Goal: Task Accomplishment & Management: Use online tool/utility

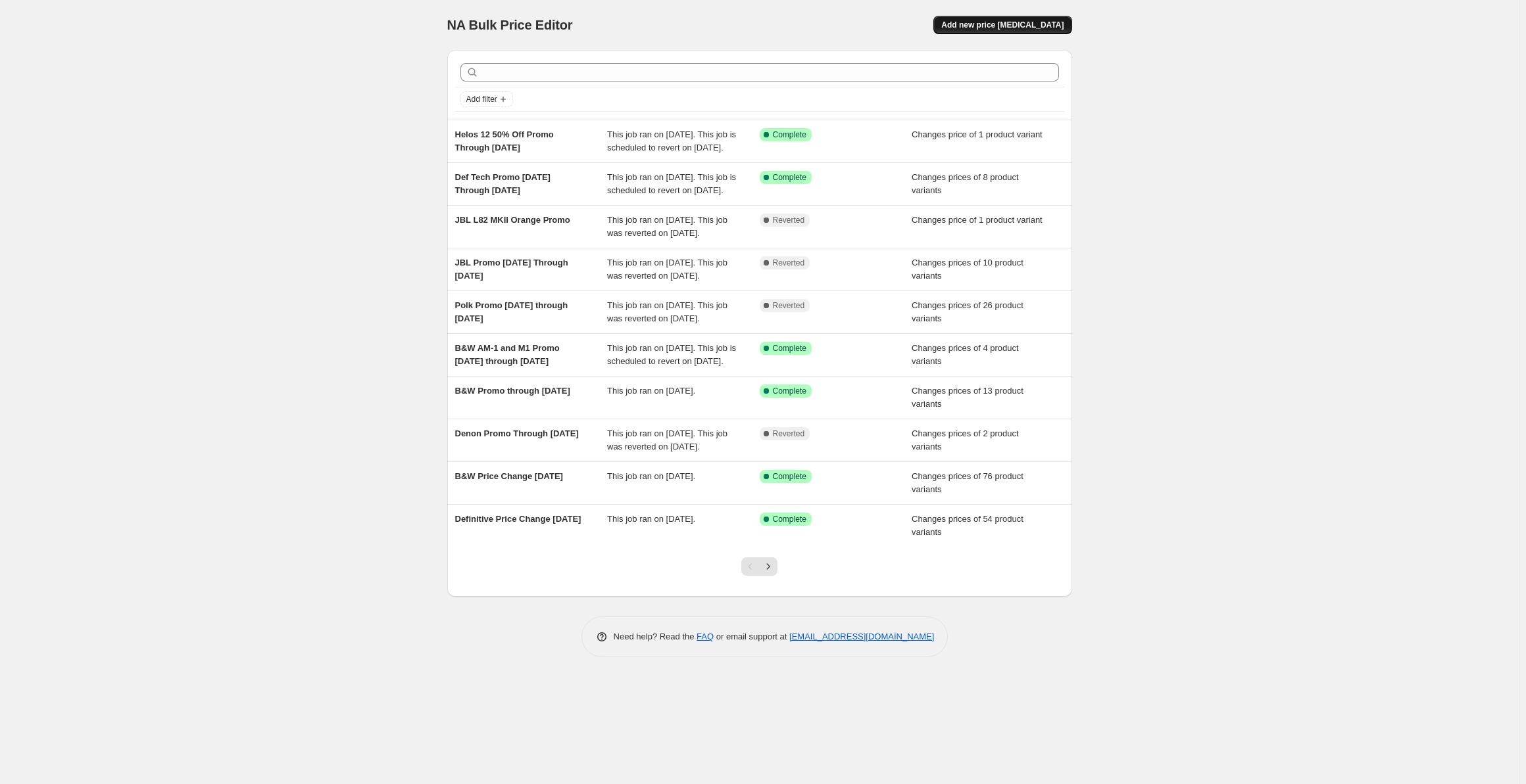
click at [999, 24] on span "Add new price [MEDICAL_DATA]" at bounding box center [1002, 25] width 122 height 10
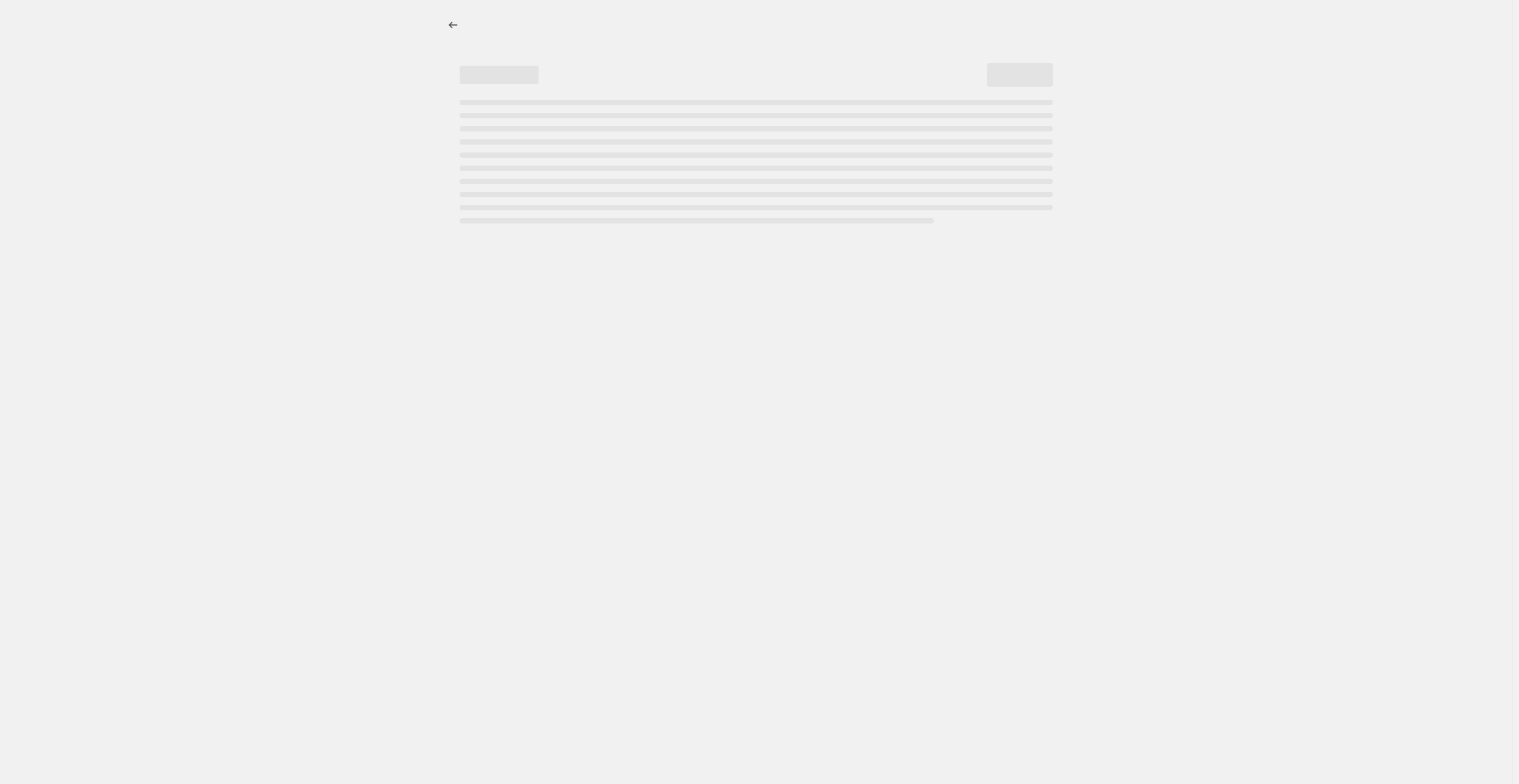
select select "percentage"
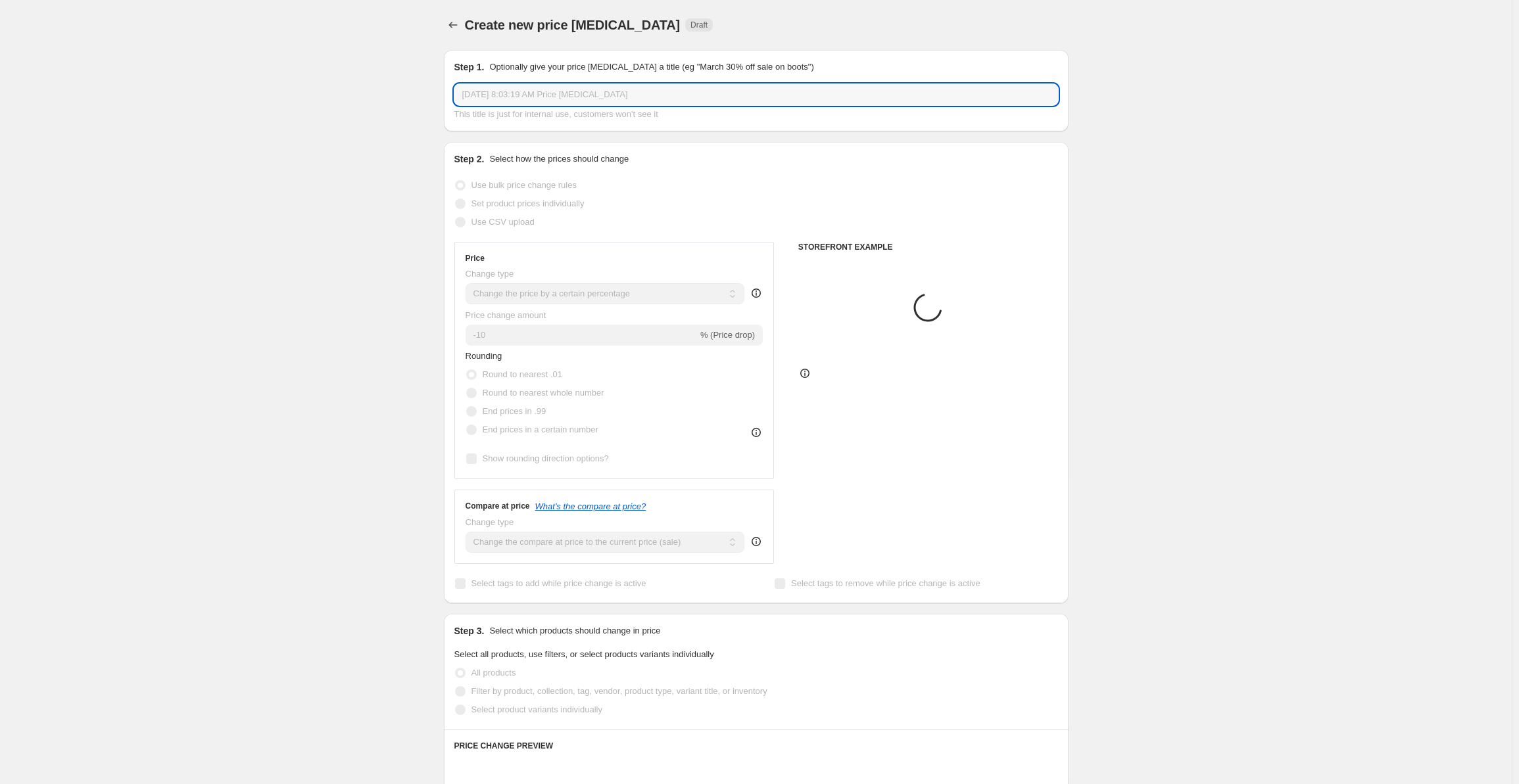
click at [563, 92] on input "[DATE] 8:03:19 AM Price [MEDICAL_DATA]" at bounding box center [756, 95] width 604 height 21
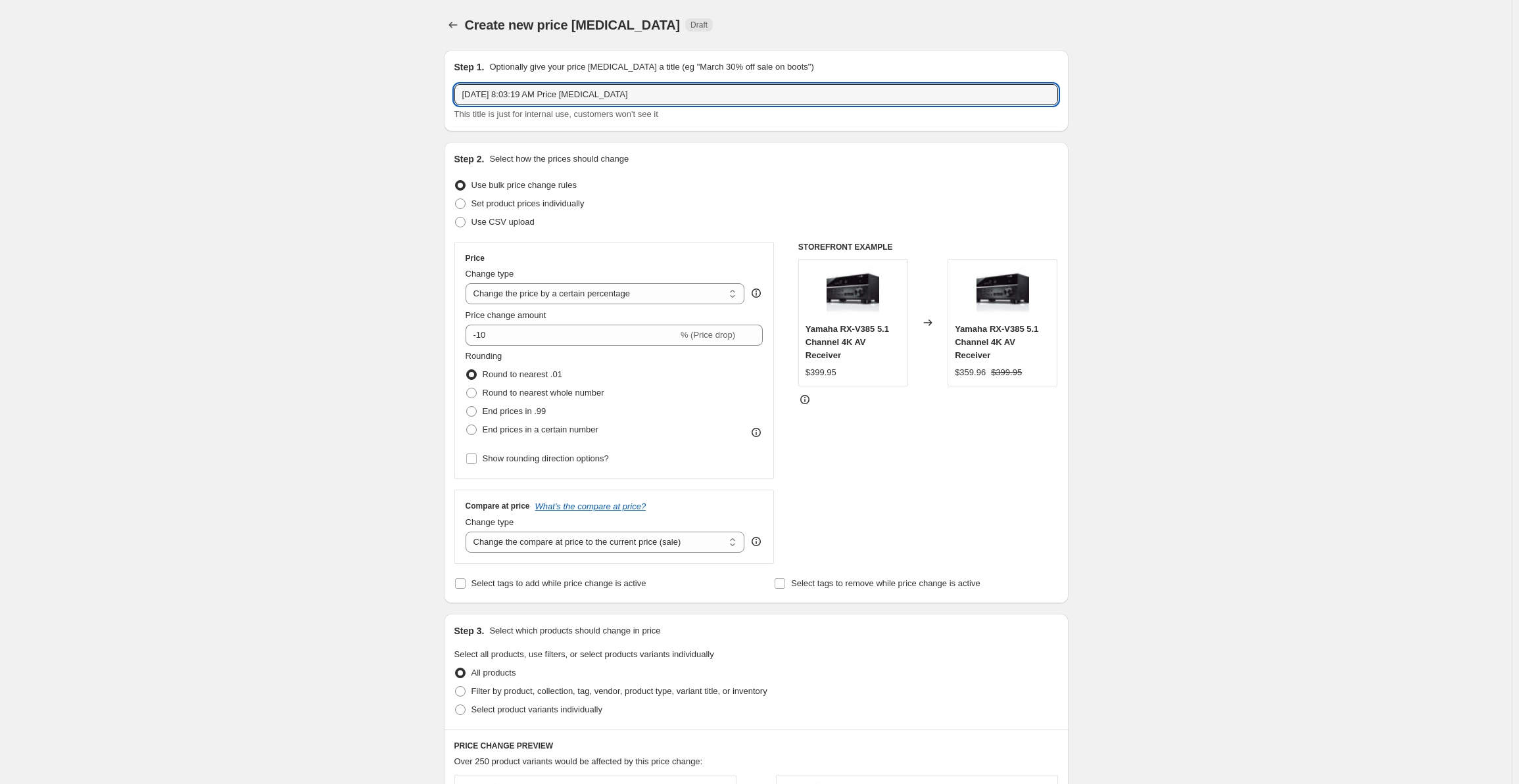
drag, startPoint x: 626, startPoint y: 98, endPoint x: 429, endPoint y: 108, distance: 197.3
click at [429, 108] on div "Create new price [MEDICAL_DATA]. This page is ready Create new price [MEDICAL_D…" at bounding box center [756, 666] width 1512 height 1332
type input "Yamaha Promo 9-22-25 through 10-12-25"
click at [509, 205] on span "Set product prices individually" at bounding box center [528, 203] width 113 height 10
click at [456, 200] on input "Set product prices individually" at bounding box center [455, 199] width 1 height 1
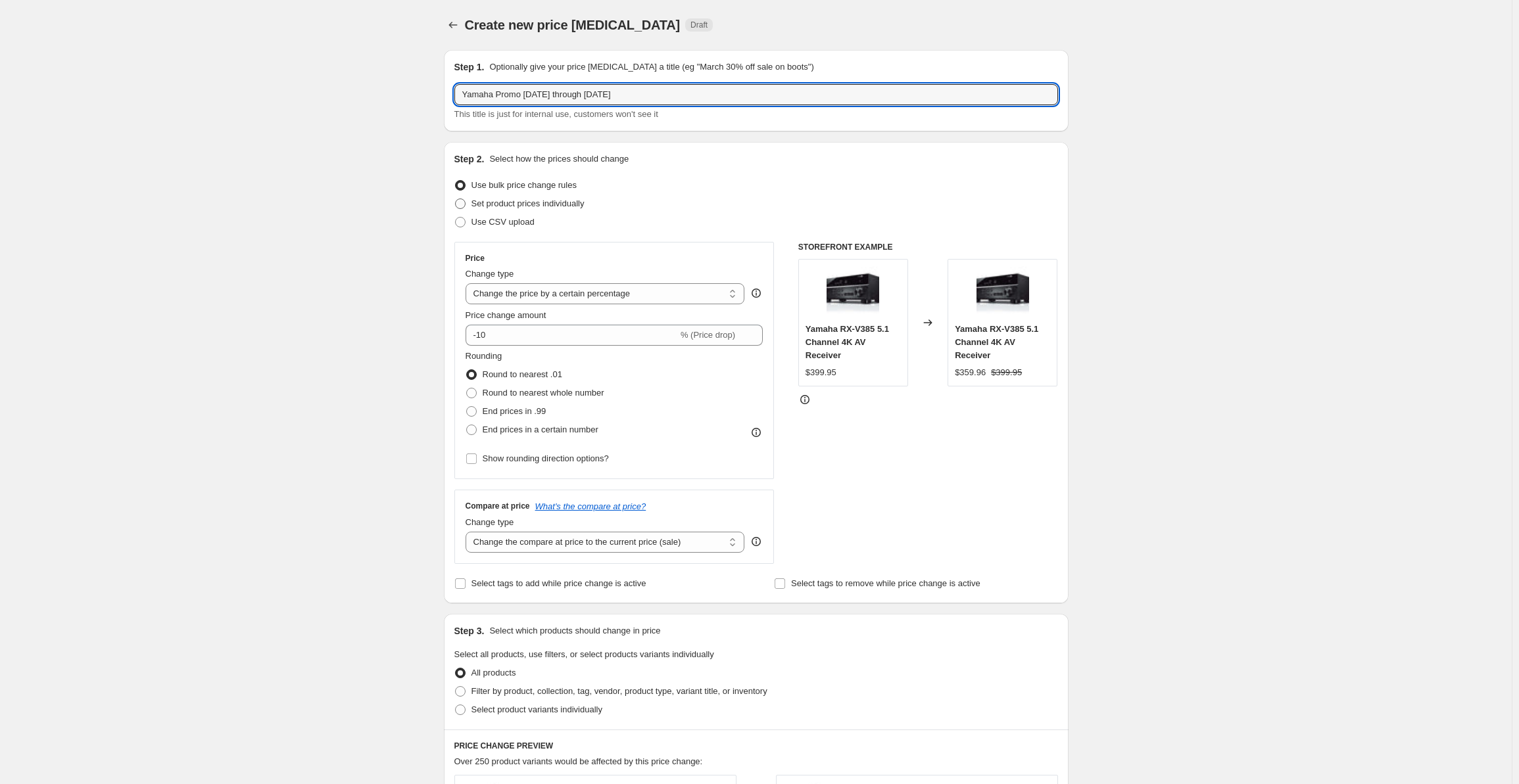
radio input "true"
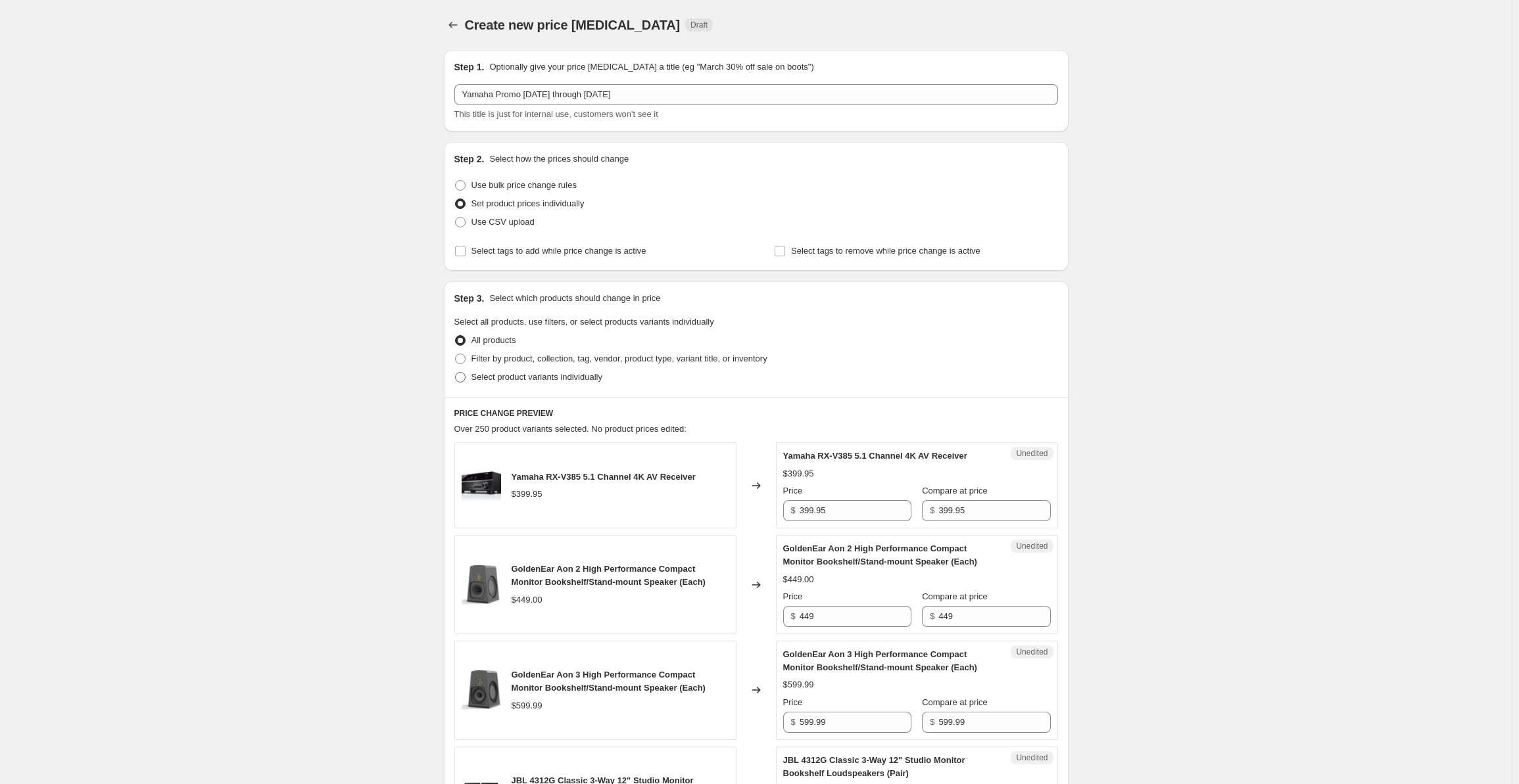
click at [508, 377] on span "Select product variants individually" at bounding box center [537, 377] width 131 height 10
click at [456, 372] on input "Select product variants individually" at bounding box center [455, 372] width 1 height 1
radio input "true"
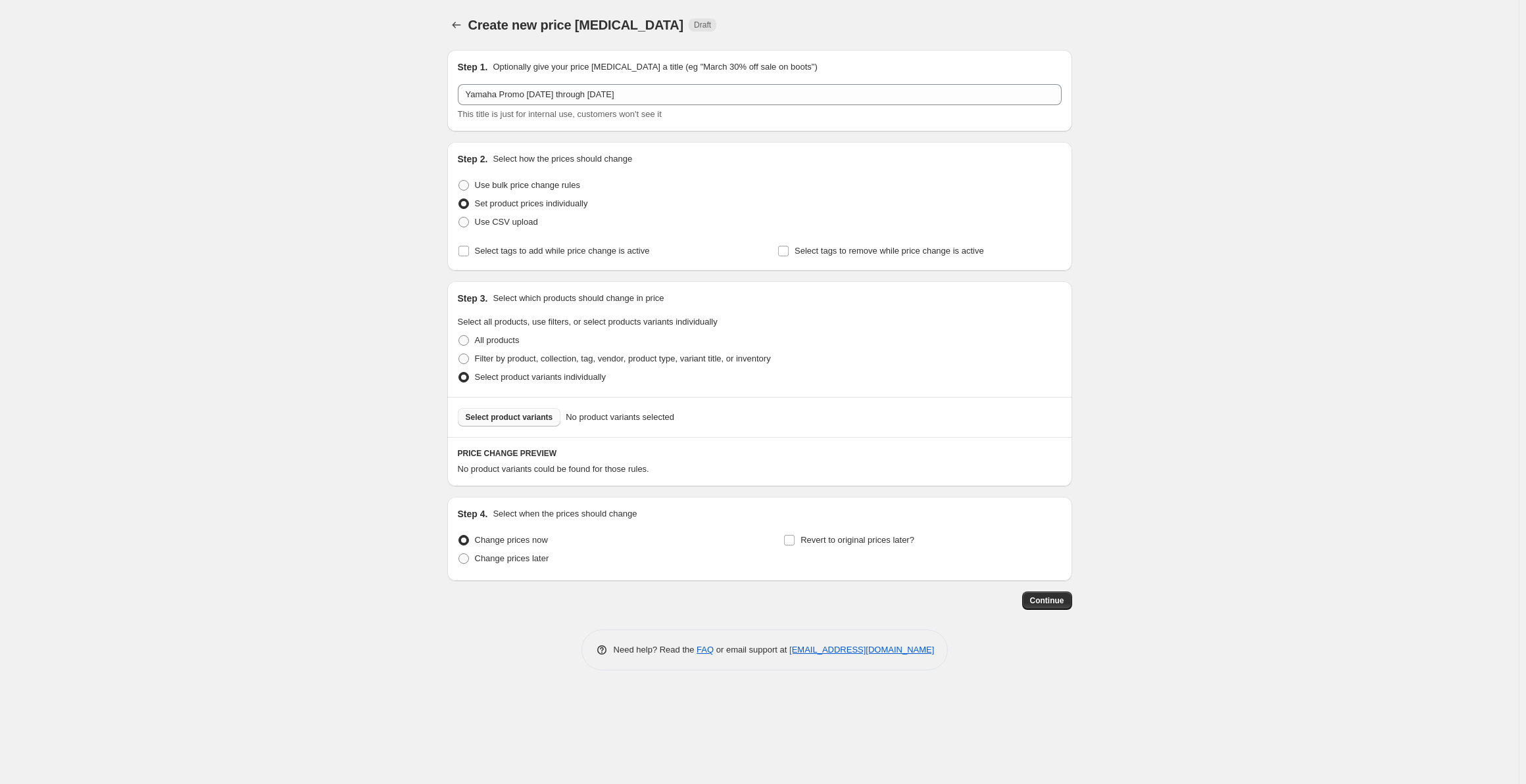
click at [504, 409] on button "Select product variants" at bounding box center [509, 417] width 104 height 18
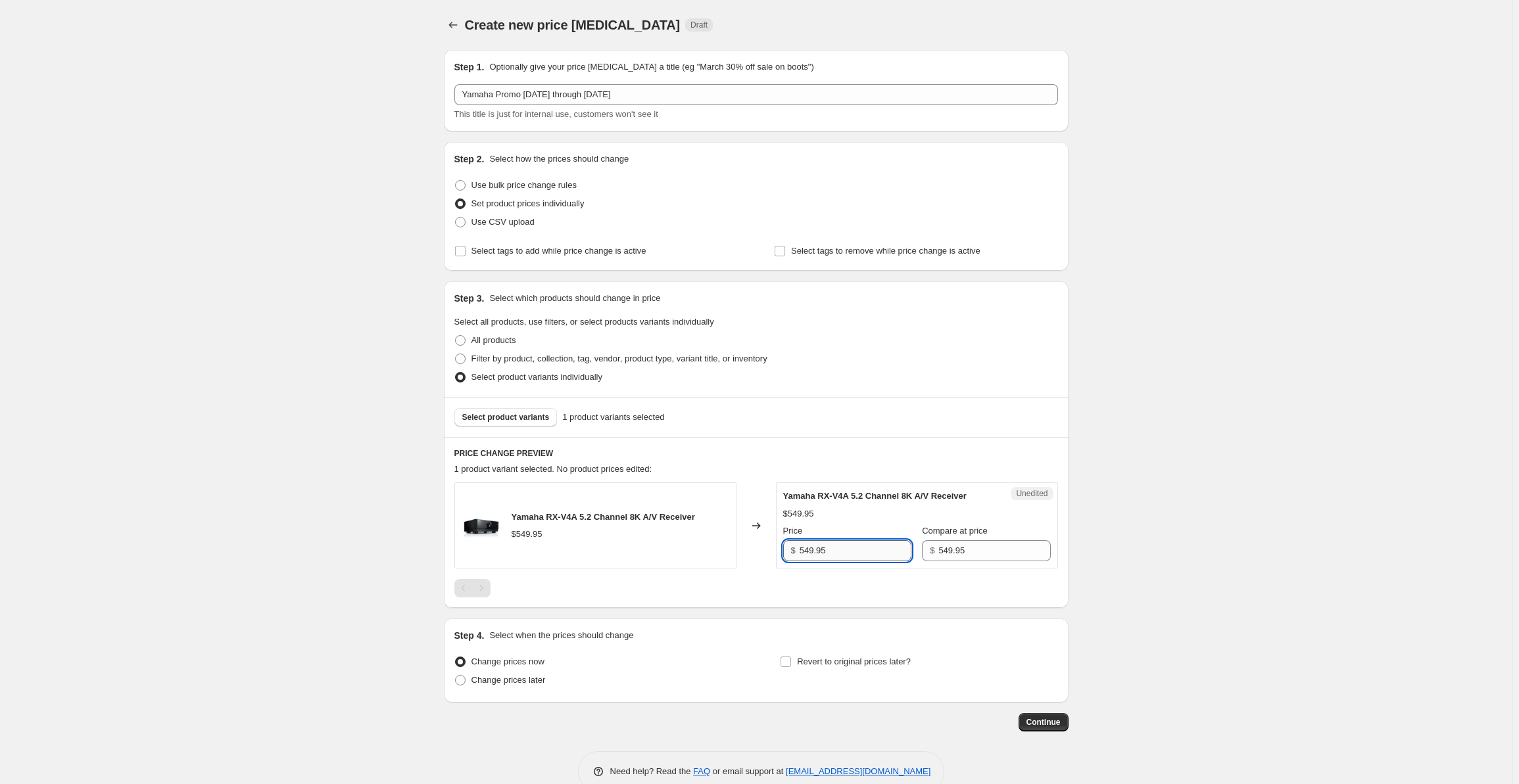
click at [832, 554] on input "549.95" at bounding box center [855, 550] width 112 height 21
drag, startPoint x: 846, startPoint y: 554, endPoint x: 784, endPoint y: 557, distance: 62.1
click at [784, 557] on div "Unedited Yamaha RX-V4A 5.2 Channel 8K A/V Receiver $549.95 Price $ 549.95 Compa…" at bounding box center [917, 525] width 282 height 86
type input "439.95"
click at [312, 476] on div "Create new price change job. This page is ready Create new price change job Dra…" at bounding box center [756, 406] width 1512 height 812
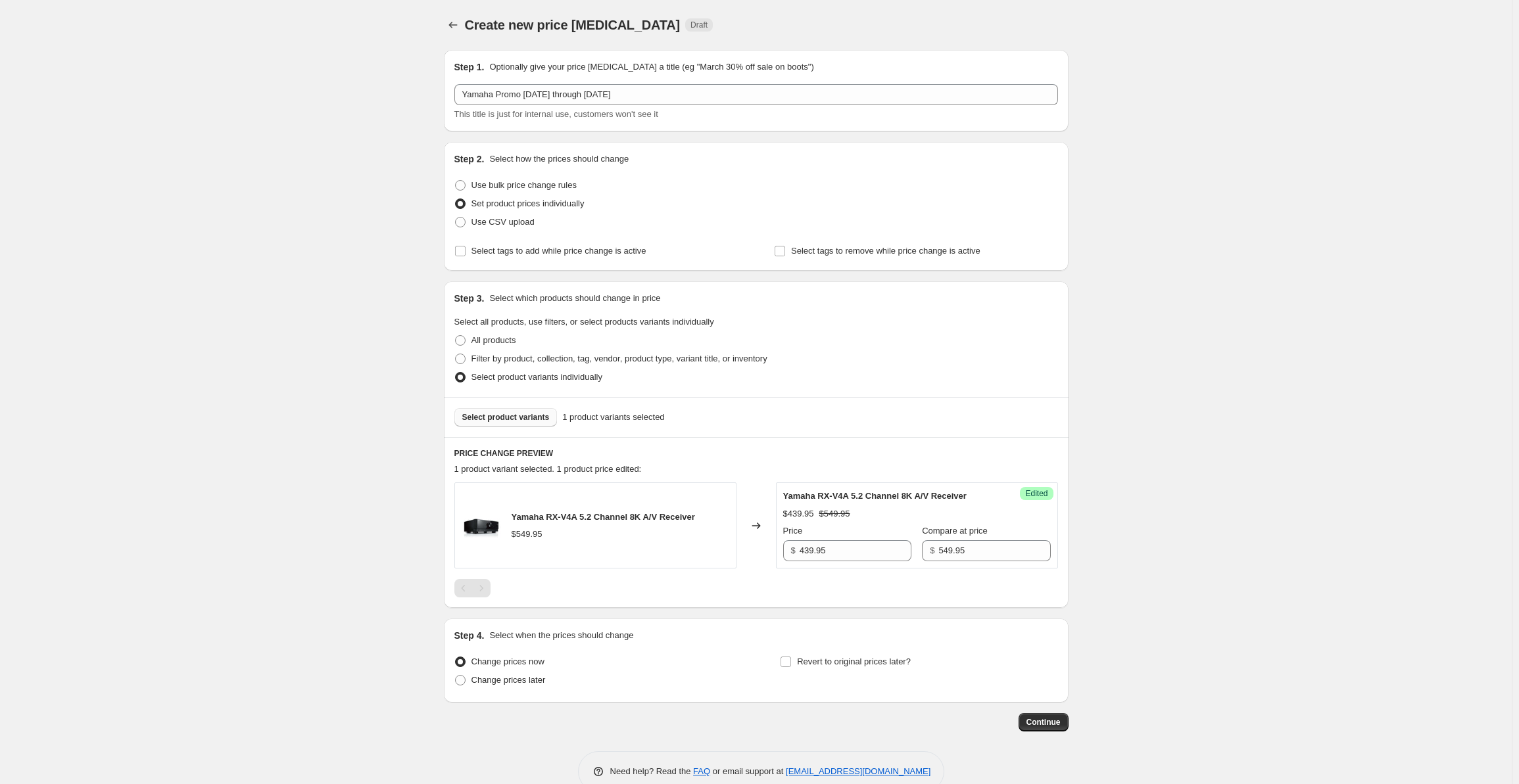
click at [489, 420] on span "Select product variants" at bounding box center [506, 417] width 87 height 10
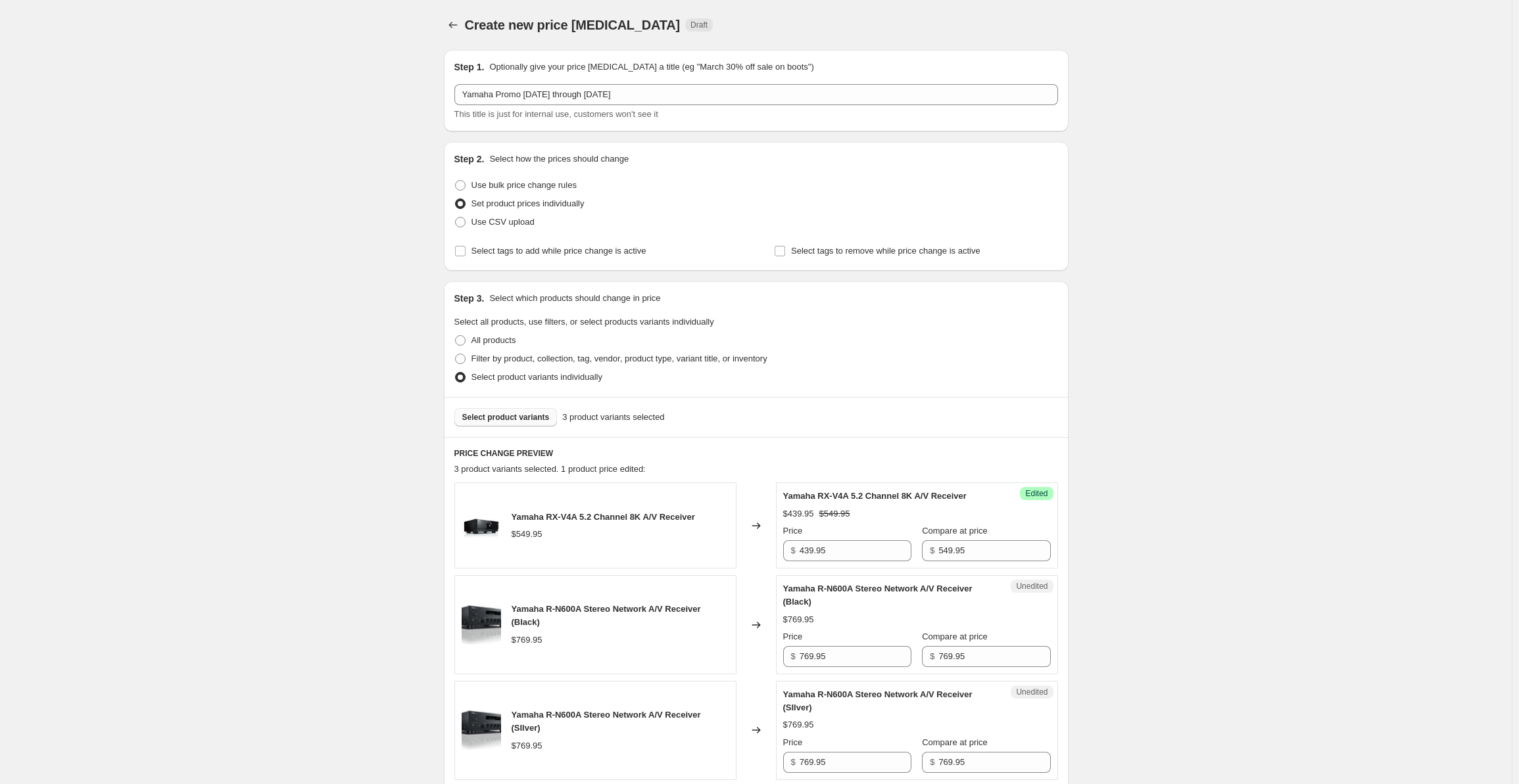
scroll to position [236, 0]
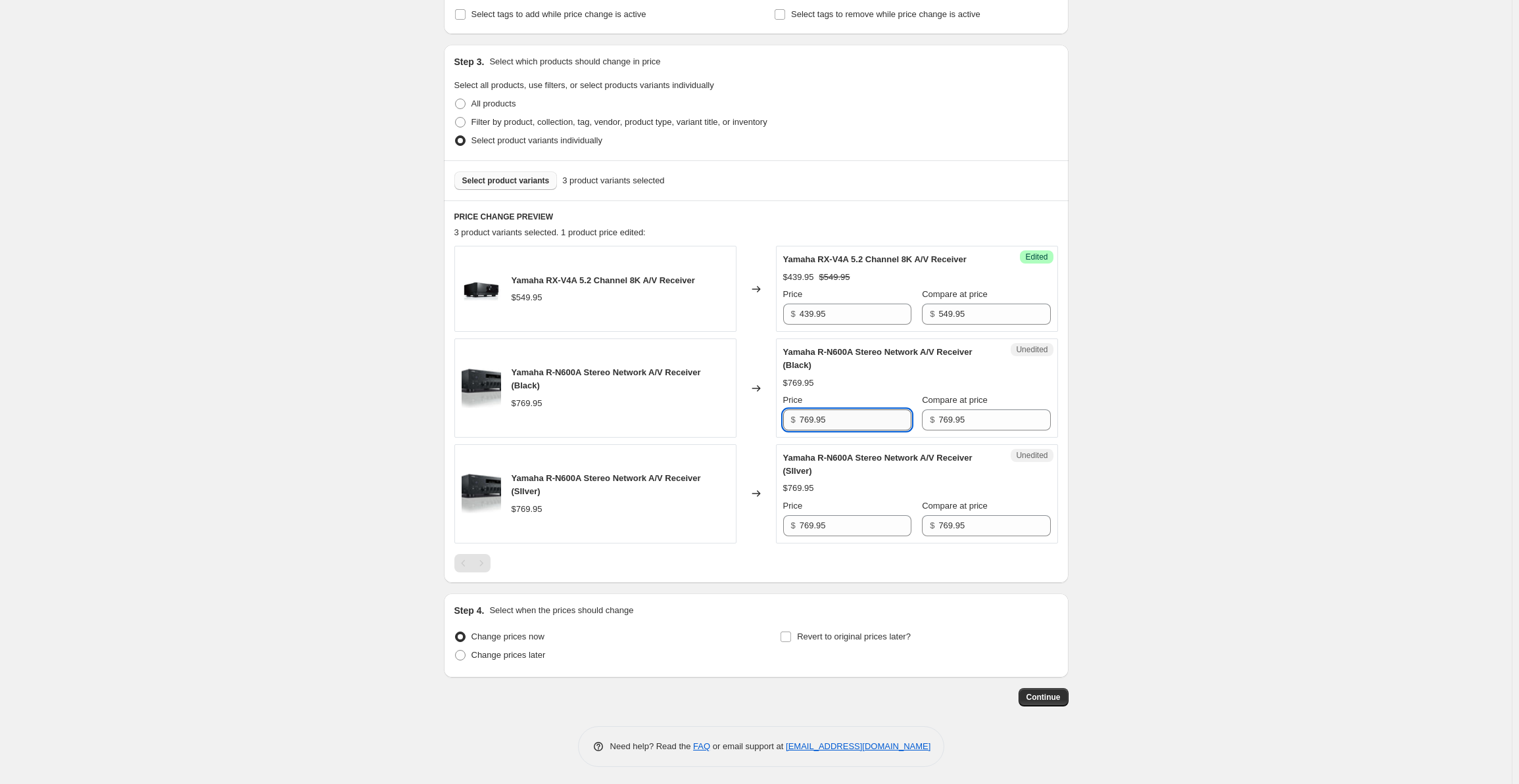
click at [843, 415] on input "769.95" at bounding box center [855, 420] width 112 height 21
drag, startPoint x: 857, startPoint y: 416, endPoint x: 761, endPoint y: 419, distance: 96.0
click at [761, 419] on div "Yamaha R-N600A Stereo Network A/V Receiver (Black) $769.95 Changed to Unedited …" at bounding box center [756, 388] width 604 height 99
drag, startPoint x: 823, startPoint y: 421, endPoint x: 785, endPoint y: 419, distance: 38.1
click at [785, 419] on div "Unedited Yamaha R-N600A Stereo Network A/V Receiver (Black) $769.95 Price $ 649…" at bounding box center [917, 388] width 282 height 99
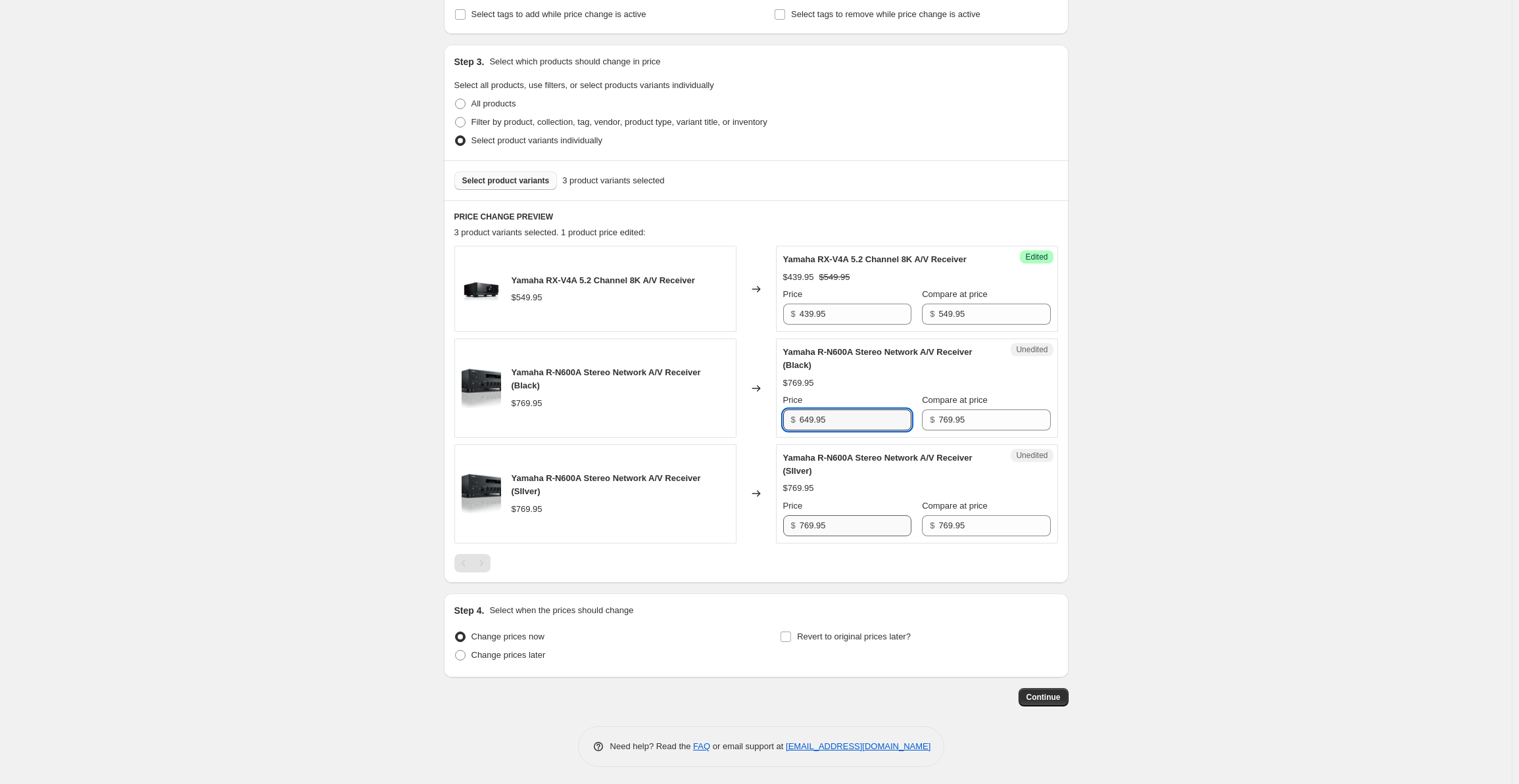
type input "649.95"
click at [845, 528] on input "769.95" at bounding box center [855, 526] width 112 height 21
drag, startPoint x: 841, startPoint y: 528, endPoint x: 787, endPoint y: 524, distance: 54.1
click at [787, 524] on div "$ 769.95" at bounding box center [848, 526] width 129 height 21
paste input "64"
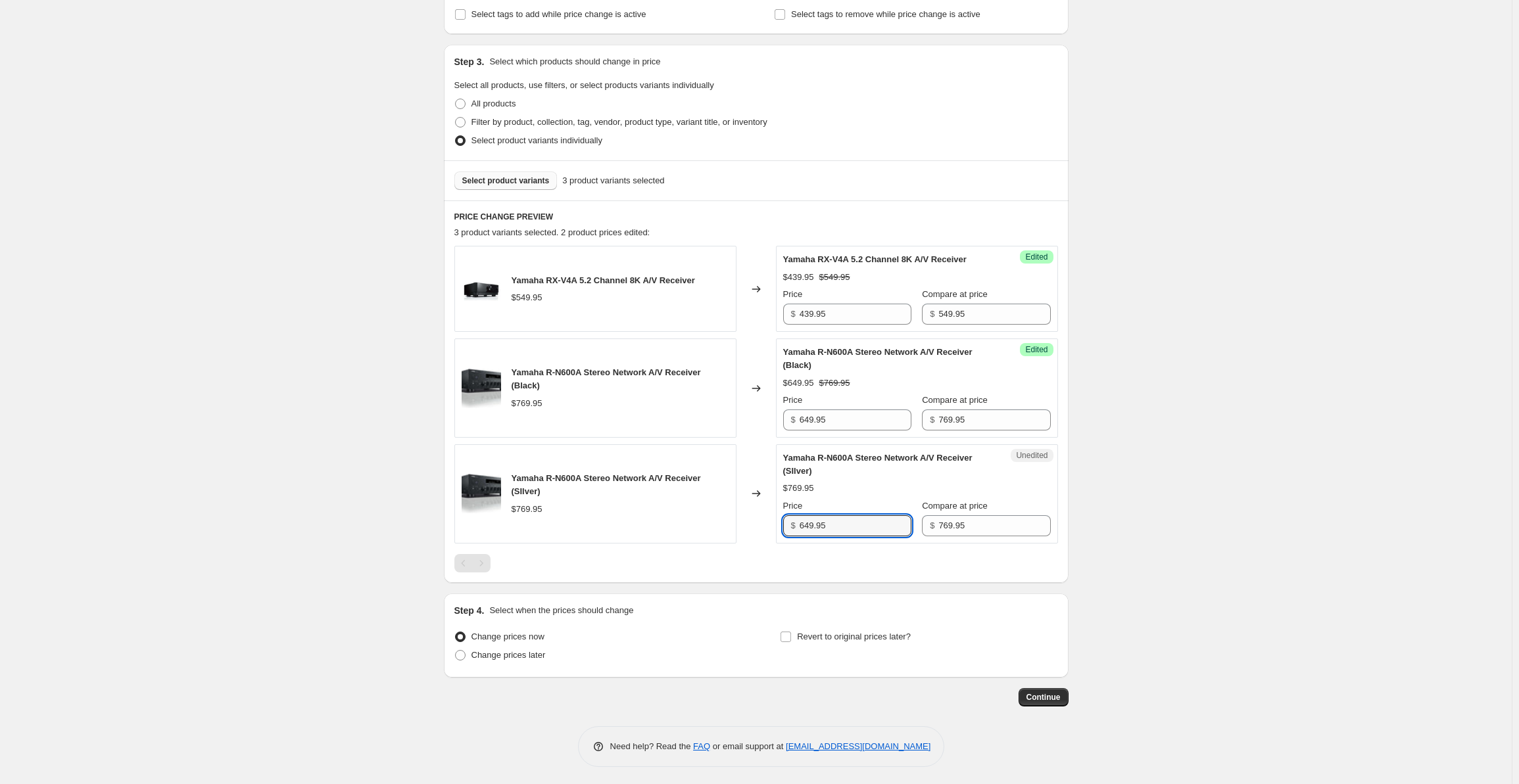
type input "649.95"
click at [1216, 401] on div "Create new price change job. This page is ready Create new price change job Dra…" at bounding box center [756, 275] width 1512 height 1023
click at [500, 661] on label "Change prices later" at bounding box center [500, 655] width 92 height 18
click at [456, 651] on input "Change prices later" at bounding box center [455, 650] width 1 height 1
radio input "true"
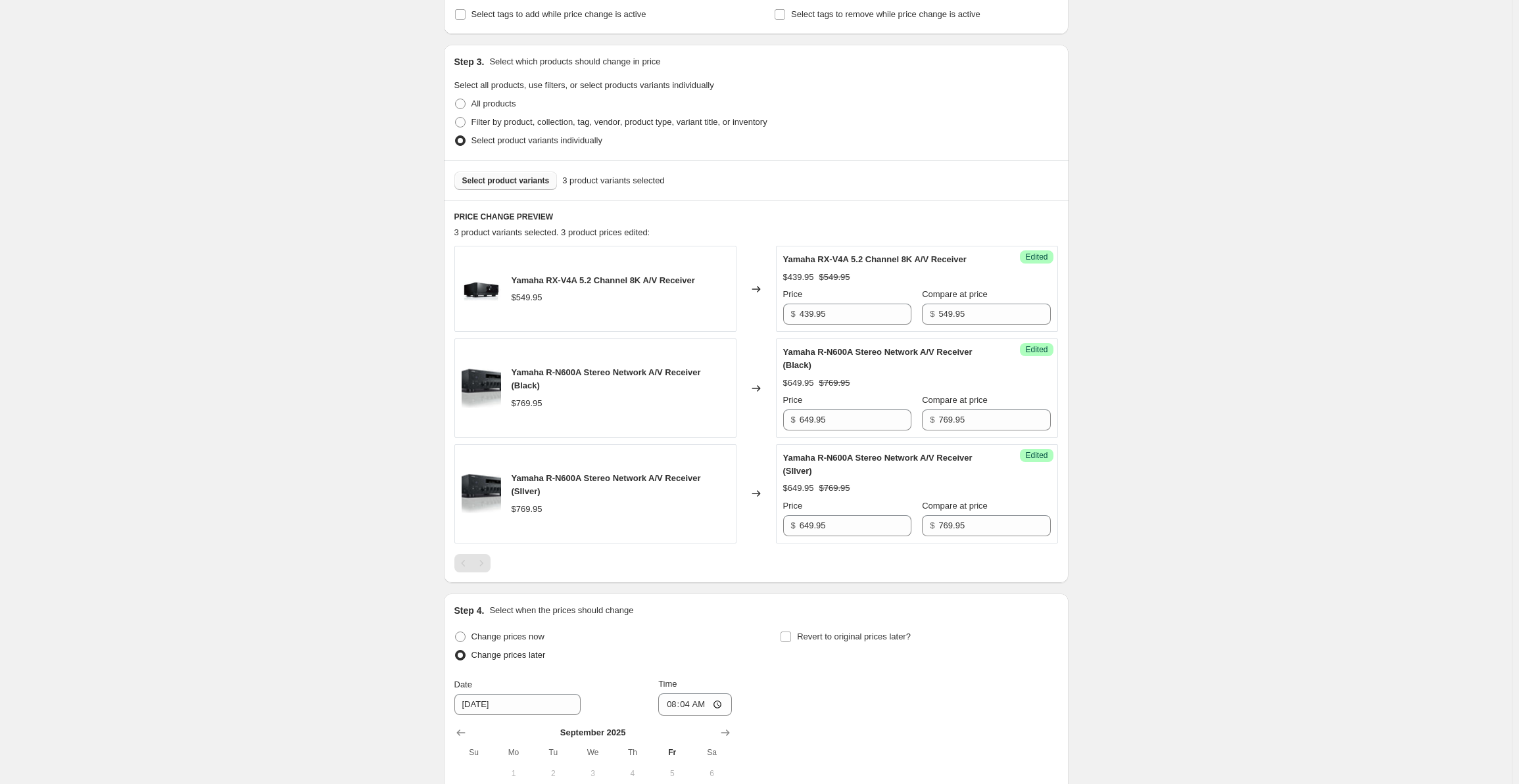
scroll to position [462, 0]
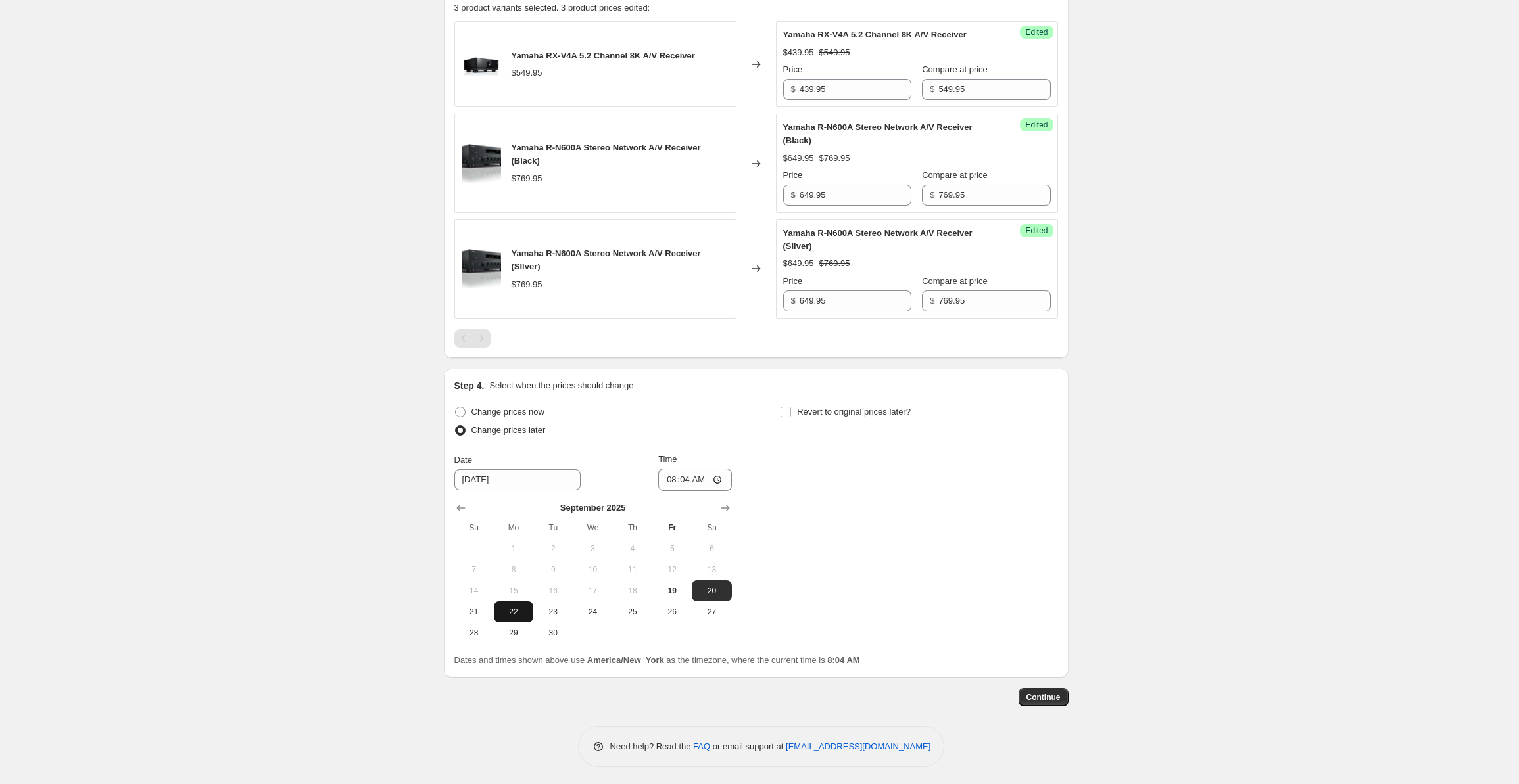
click at [517, 616] on button "22" at bounding box center [513, 612] width 39 height 21
type input "9/22/2025"
click at [675, 480] on input "08:04" at bounding box center [696, 480] width 74 height 22
type input "00:00"
click at [796, 411] on label "Revert to original prices later?" at bounding box center [845, 412] width 131 height 18
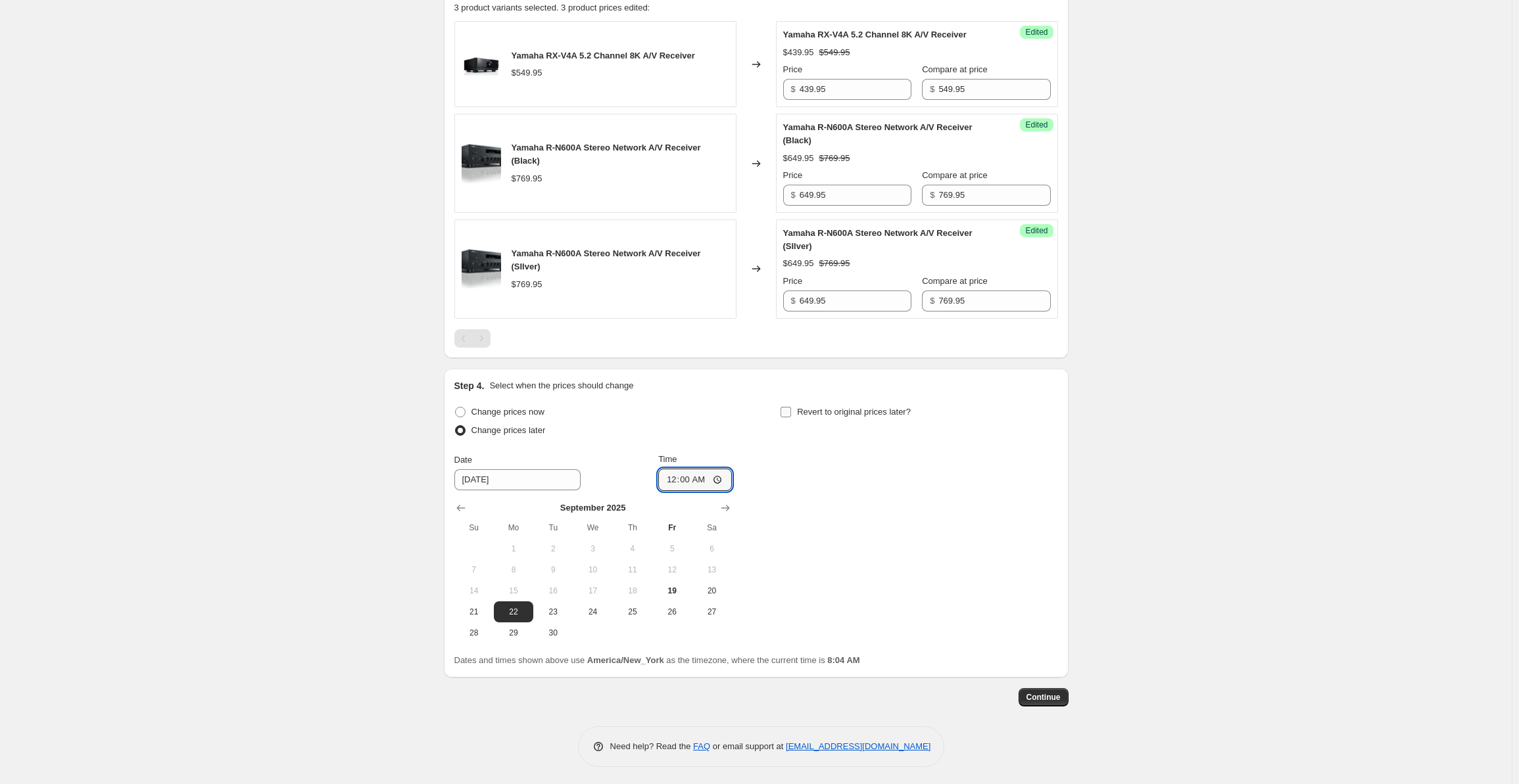
click at [791, 411] on input "Revert to original prices later?" at bounding box center [786, 412] width 10 height 10
checkbox input "true"
click at [1058, 503] on icon "Show next month, October 2025" at bounding box center [1052, 508] width 13 height 13
click at [848, 589] on span "13" at bounding box center [840, 591] width 29 height 10
type input "10/13/2025"
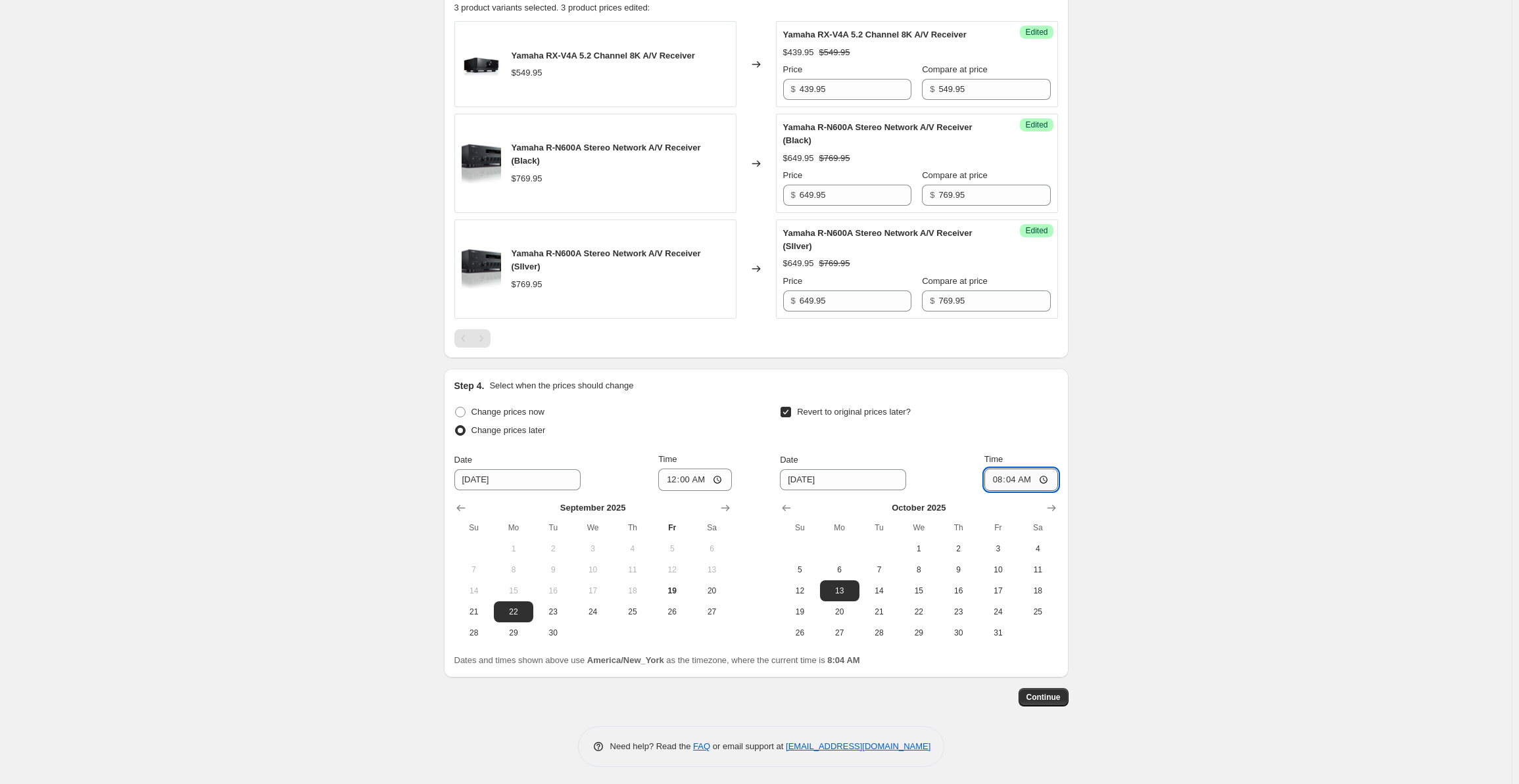
click at [998, 477] on input "08:04" at bounding box center [1022, 480] width 74 height 22
type input "00:00"
click at [1053, 694] on span "Continue" at bounding box center [1044, 698] width 34 height 10
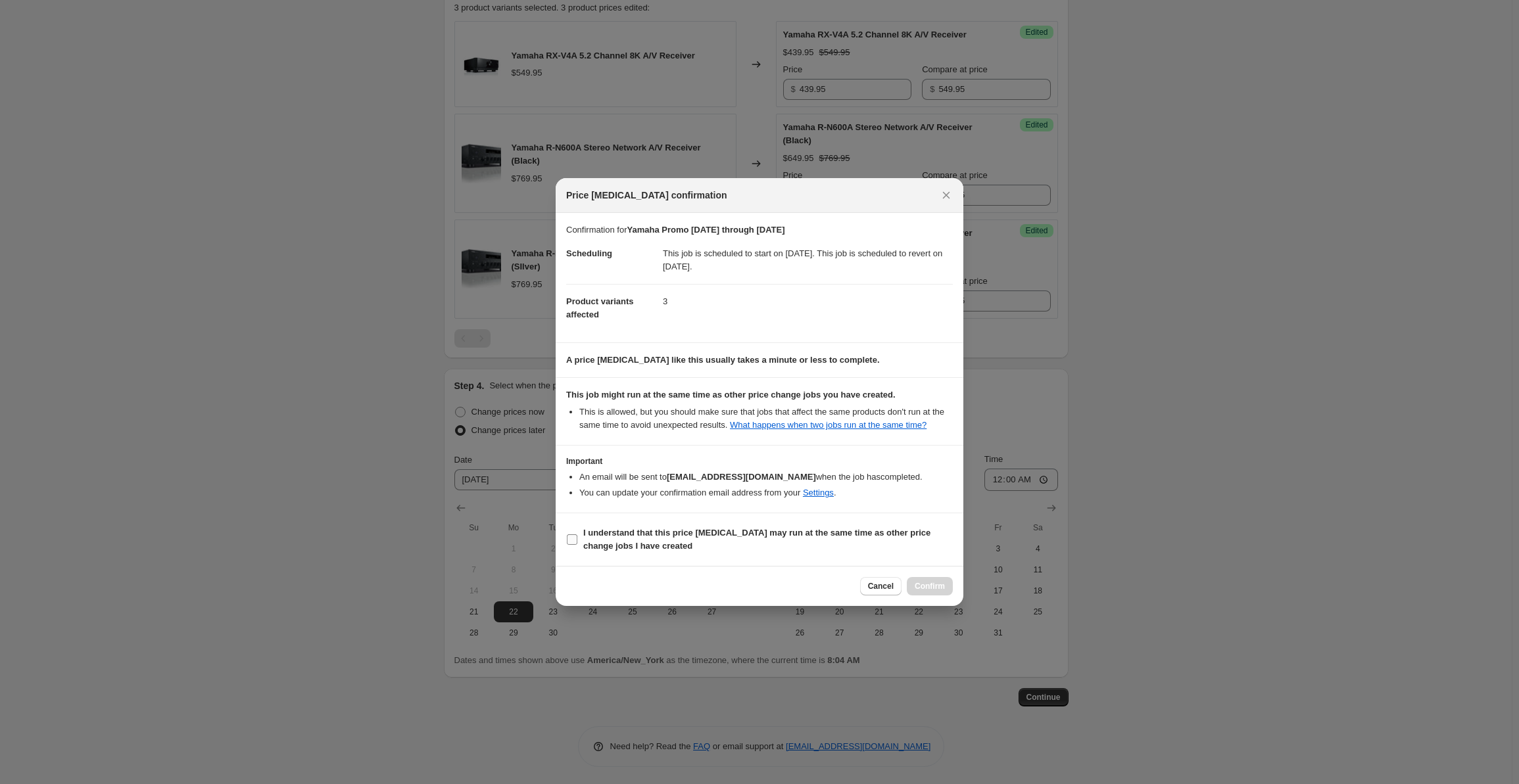
click at [585, 536] on b "I understand that this price change job may run at the same time as other price…" at bounding box center [757, 539] width 347 height 23
click at [577, 536] on input "I understand that this price change job may run at the same time as other price…" at bounding box center [572, 539] width 10 height 10
checkbox input "true"
click at [931, 584] on span "Confirm" at bounding box center [930, 587] width 30 height 10
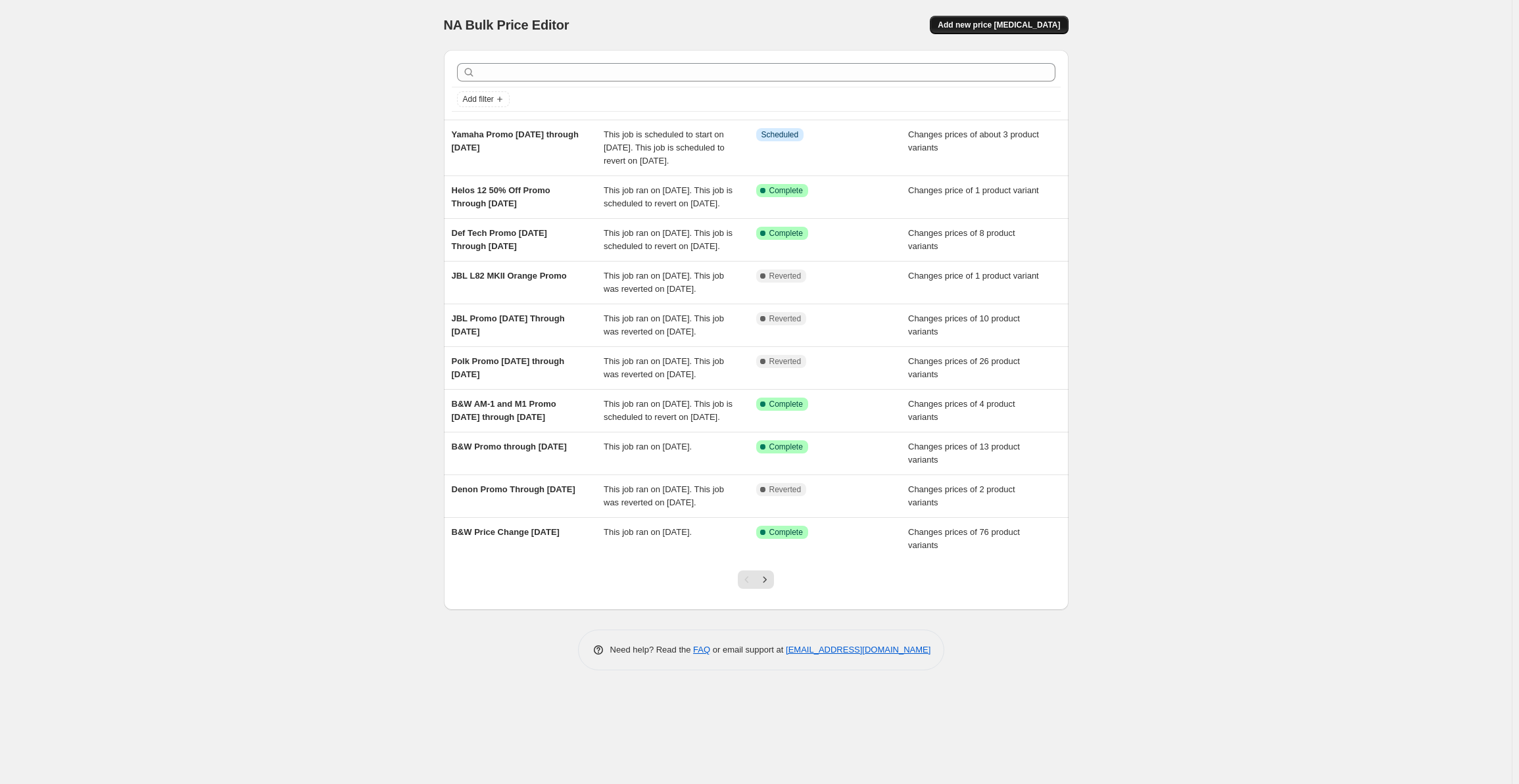
click at [979, 25] on span "Add new price change job" at bounding box center [999, 25] width 122 height 10
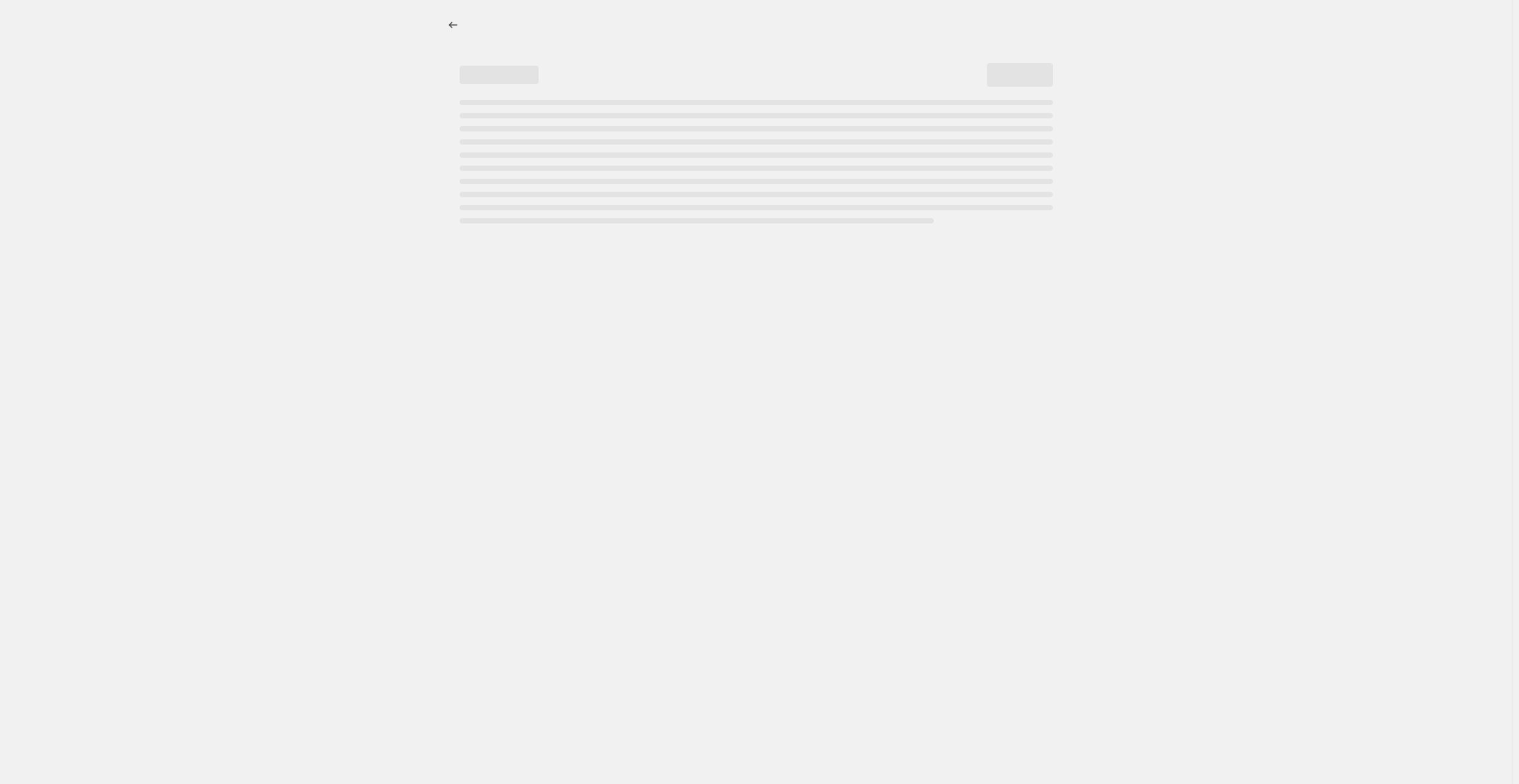
select select "percentage"
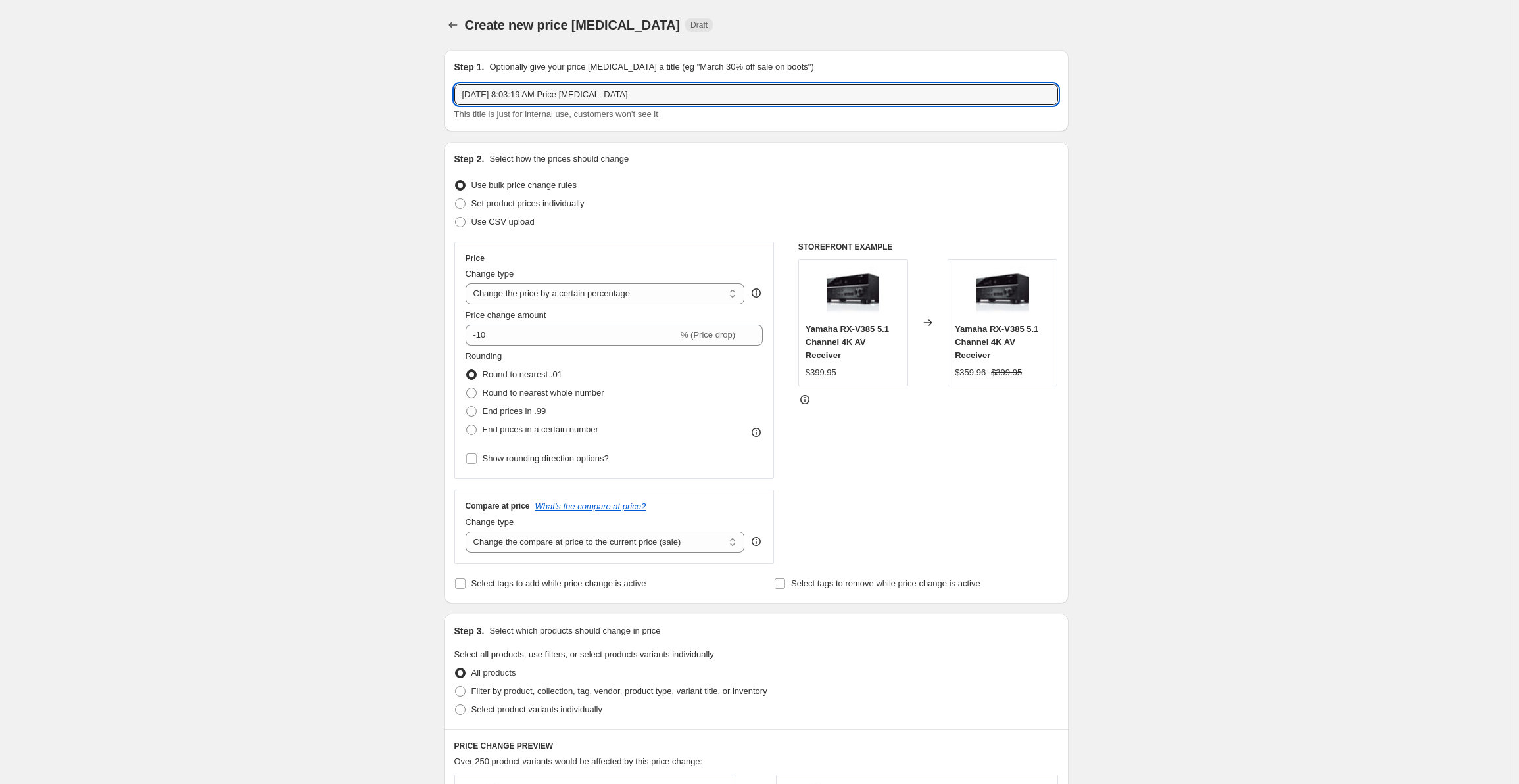
drag, startPoint x: 675, startPoint y: 92, endPoint x: 403, endPoint y: 100, distance: 272.1
click at [403, 100] on div "Create new price change job. This page is ready Create new price change job Dra…" at bounding box center [756, 666] width 1512 height 1332
click at [550, 98] on input "JBL 10" at bounding box center [756, 95] width 604 height 21
type input "JBL Promo 10-5-25 through 10-12-25"
click at [553, 193] on label "Use bulk price change rules" at bounding box center [515, 185] width 122 height 18
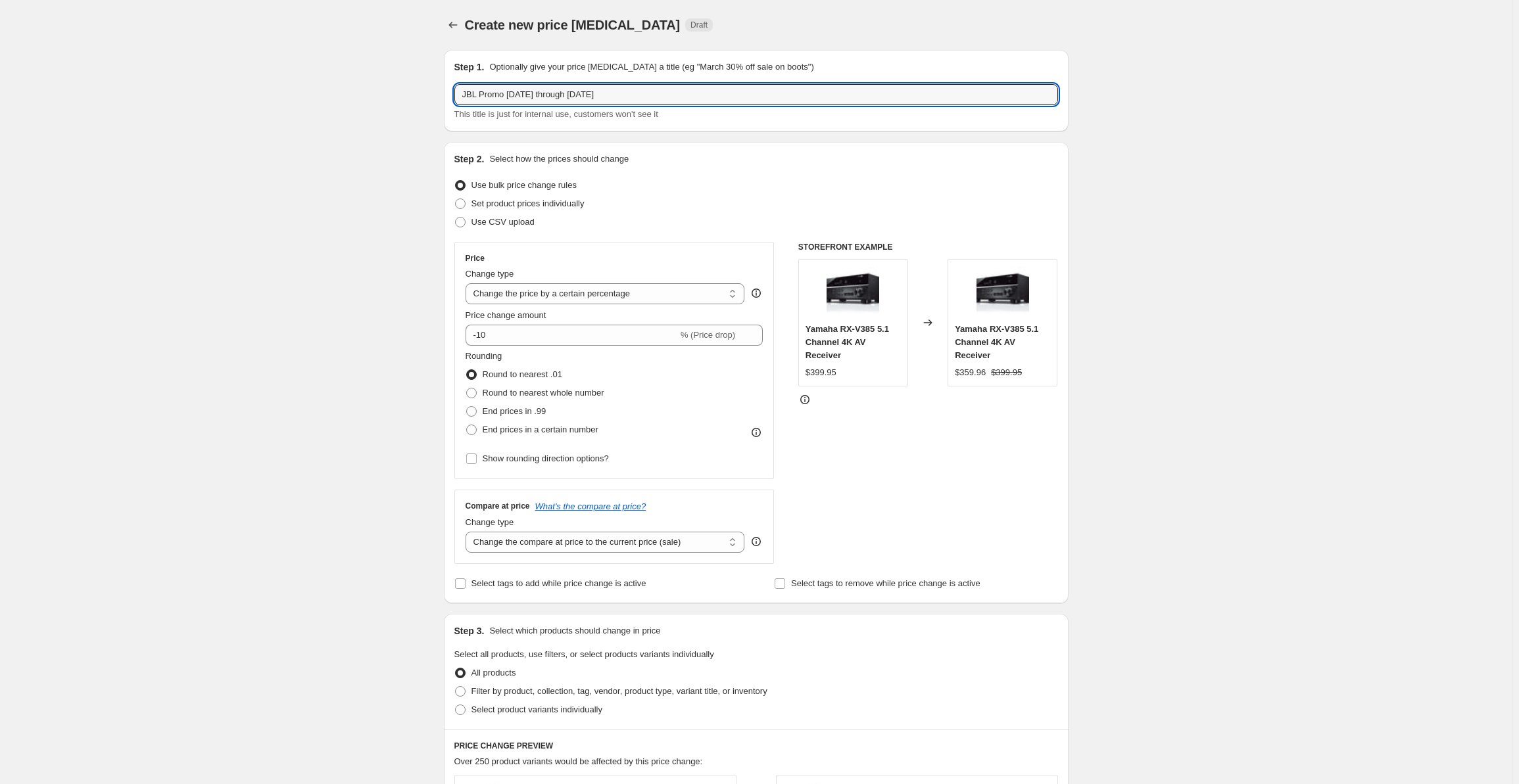
click at [456, 181] on input "Use bulk price change rules" at bounding box center [455, 180] width 1 height 1
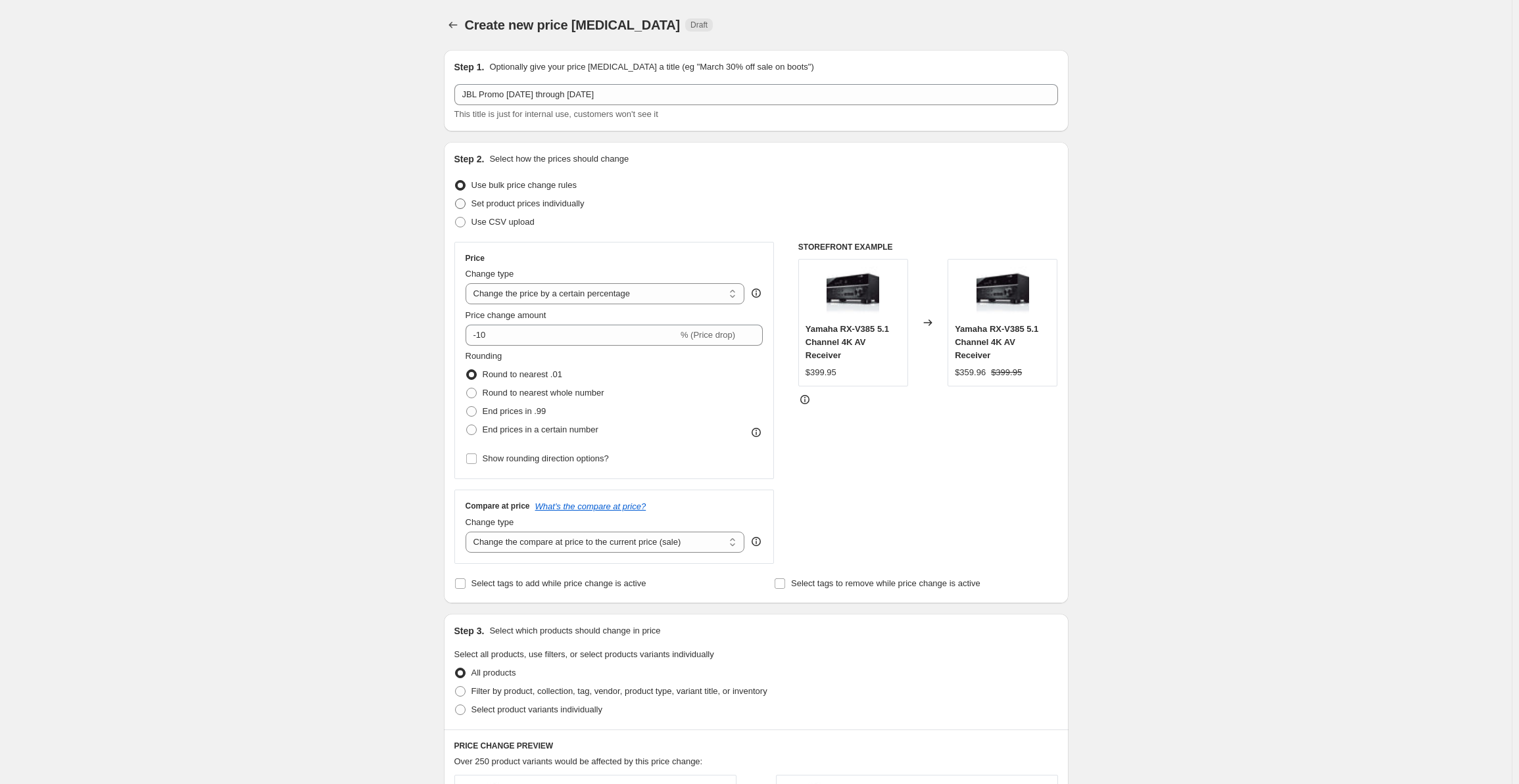
click at [546, 200] on span "Set product prices individually" at bounding box center [528, 203] width 113 height 10
click at [456, 200] on input "Set product prices individually" at bounding box center [455, 199] width 1 height 1
radio input "true"
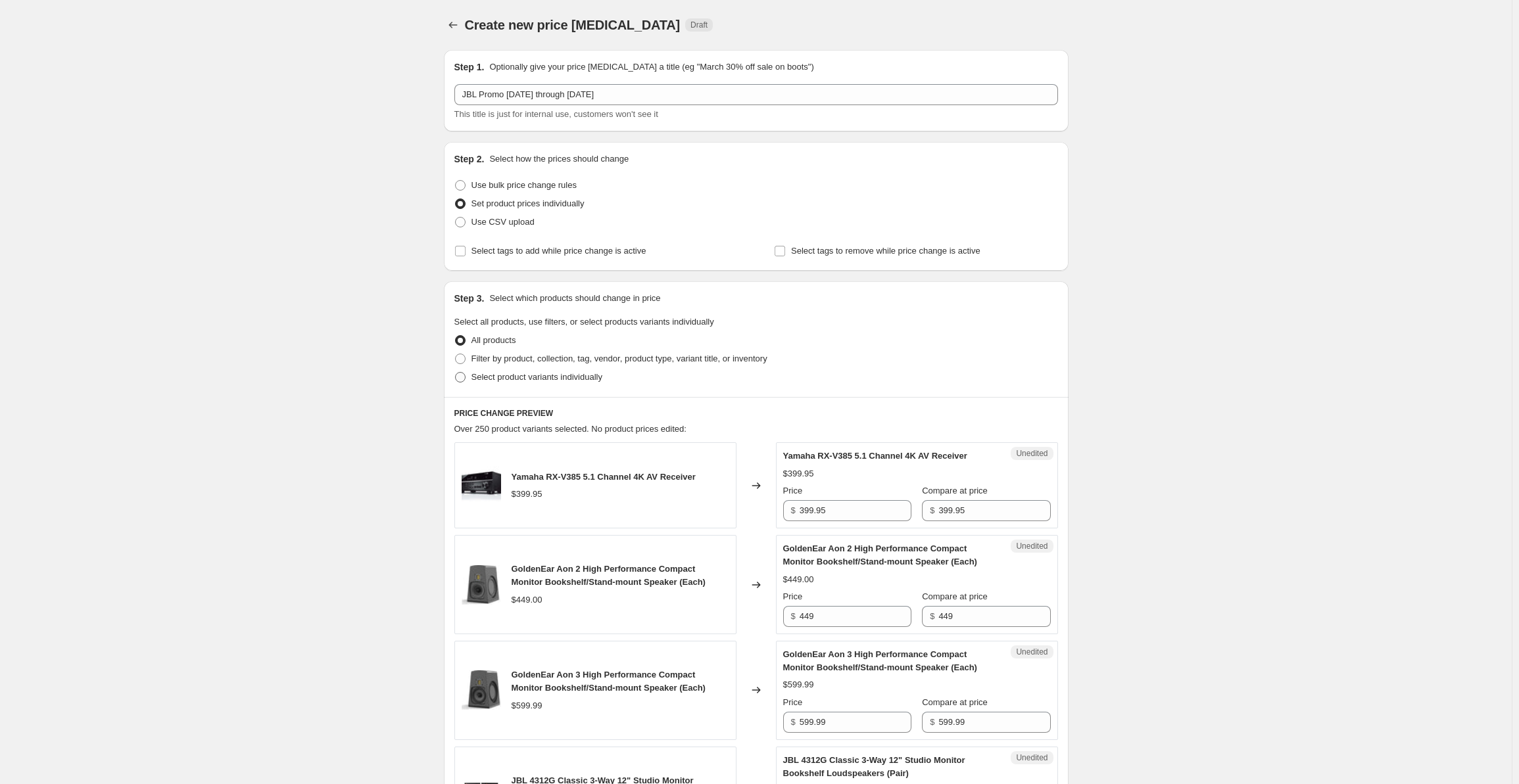
click at [478, 378] on span "Select product variants individually" at bounding box center [537, 377] width 131 height 10
click at [456, 372] on input "Select product variants individually" at bounding box center [455, 372] width 1 height 1
radio input "true"
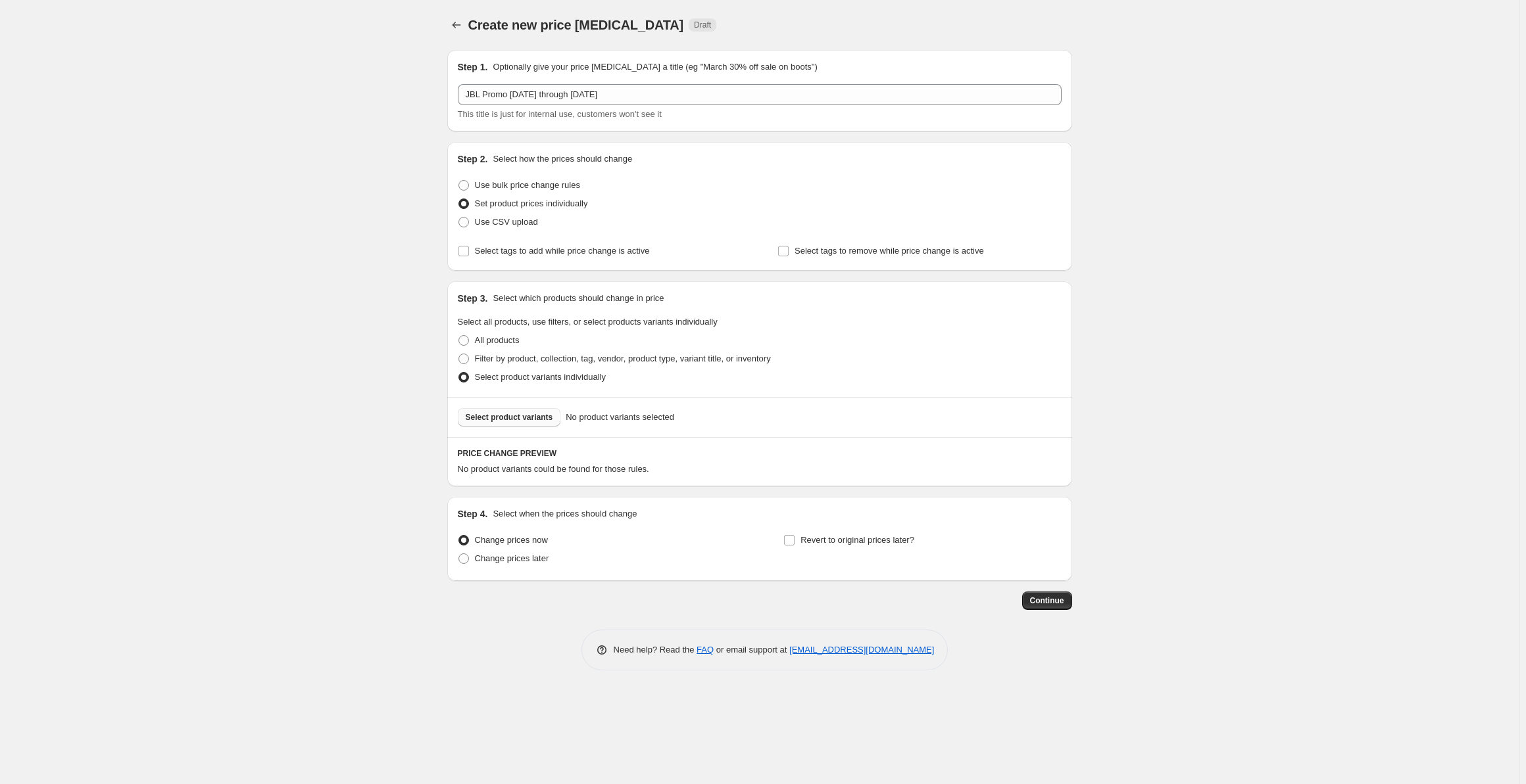
click at [498, 416] on span "Select product variants" at bounding box center [509, 417] width 87 height 10
click at [503, 417] on span "Select product variants" at bounding box center [509, 417] width 87 height 10
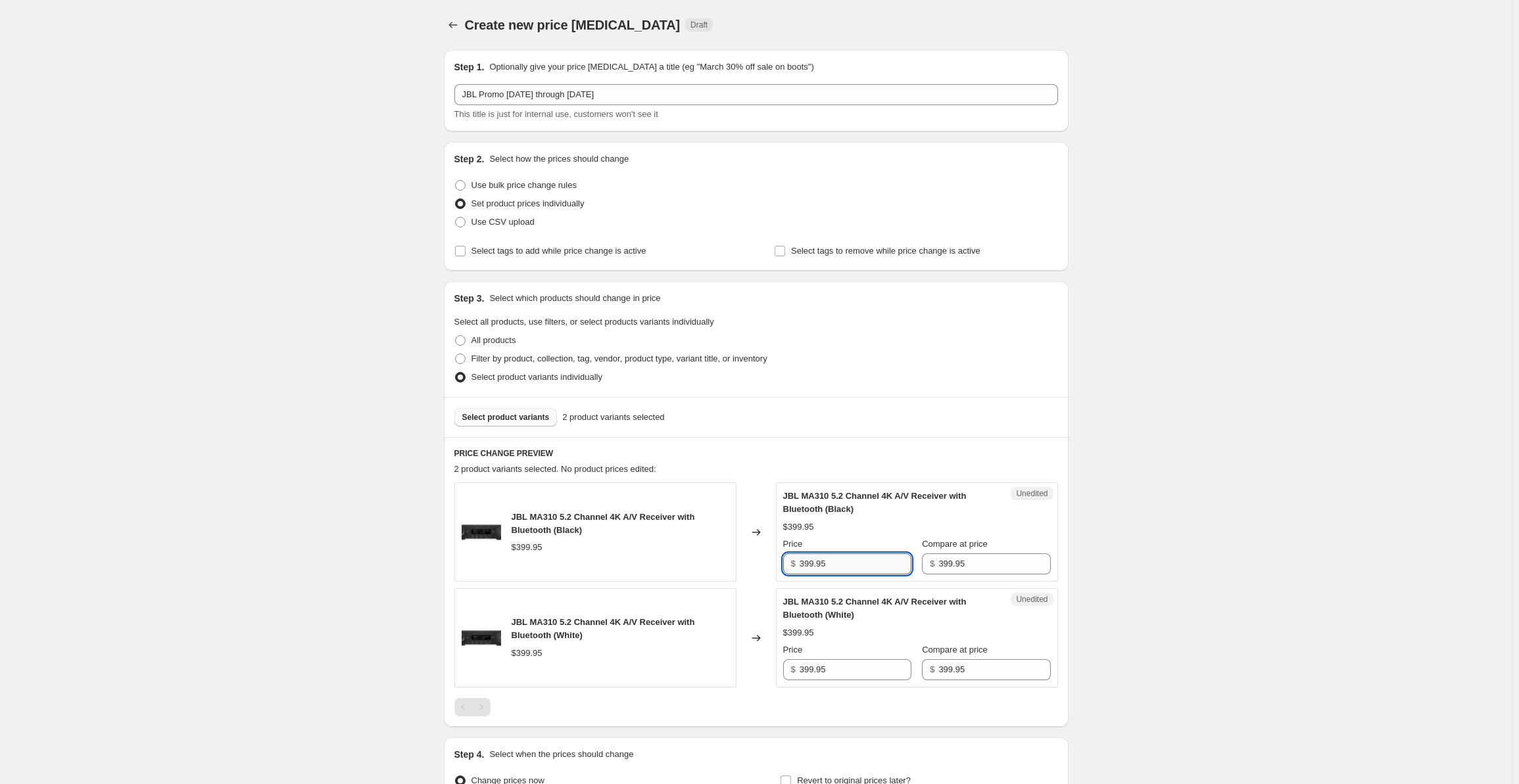
click at [850, 562] on input "399.95" at bounding box center [855, 564] width 112 height 21
drag, startPoint x: 859, startPoint y: 565, endPoint x: 746, endPoint y: 567, distance: 113.0
click at [746, 567] on div "JBL MA310 5.2 Channel 4K A/V Receiver with Bluetooth (Black) $399.95 Changed to…" at bounding box center [756, 532] width 604 height 99
type input "299.95"
click at [844, 665] on input "399.95" at bounding box center [855, 669] width 112 height 21
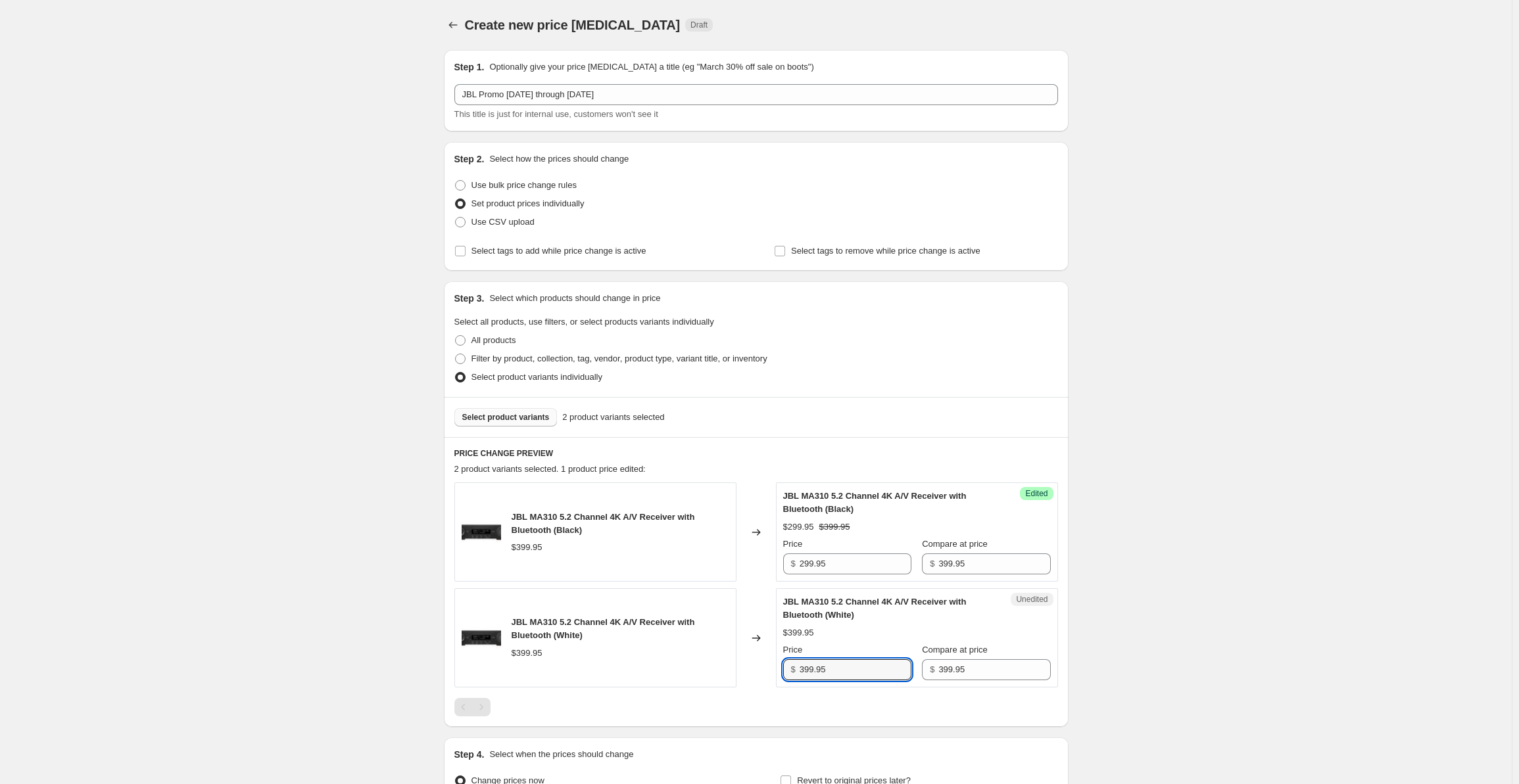
drag, startPoint x: 849, startPoint y: 667, endPoint x: 775, endPoint y: 671, distance: 74.1
click at [775, 671] on div "JBL MA310 5.2 Channel 4K A/V Receiver with Bluetooth (White) $399.95 Changed to…" at bounding box center [756, 638] width 604 height 99
type input "299.95"
drag, startPoint x: 305, startPoint y: 507, endPoint x: 337, endPoint y: 485, distance: 38.8
click at [313, 502] on div "Create new price change job. This page is ready Create new price change job Dra…" at bounding box center [756, 466] width 1512 height 931
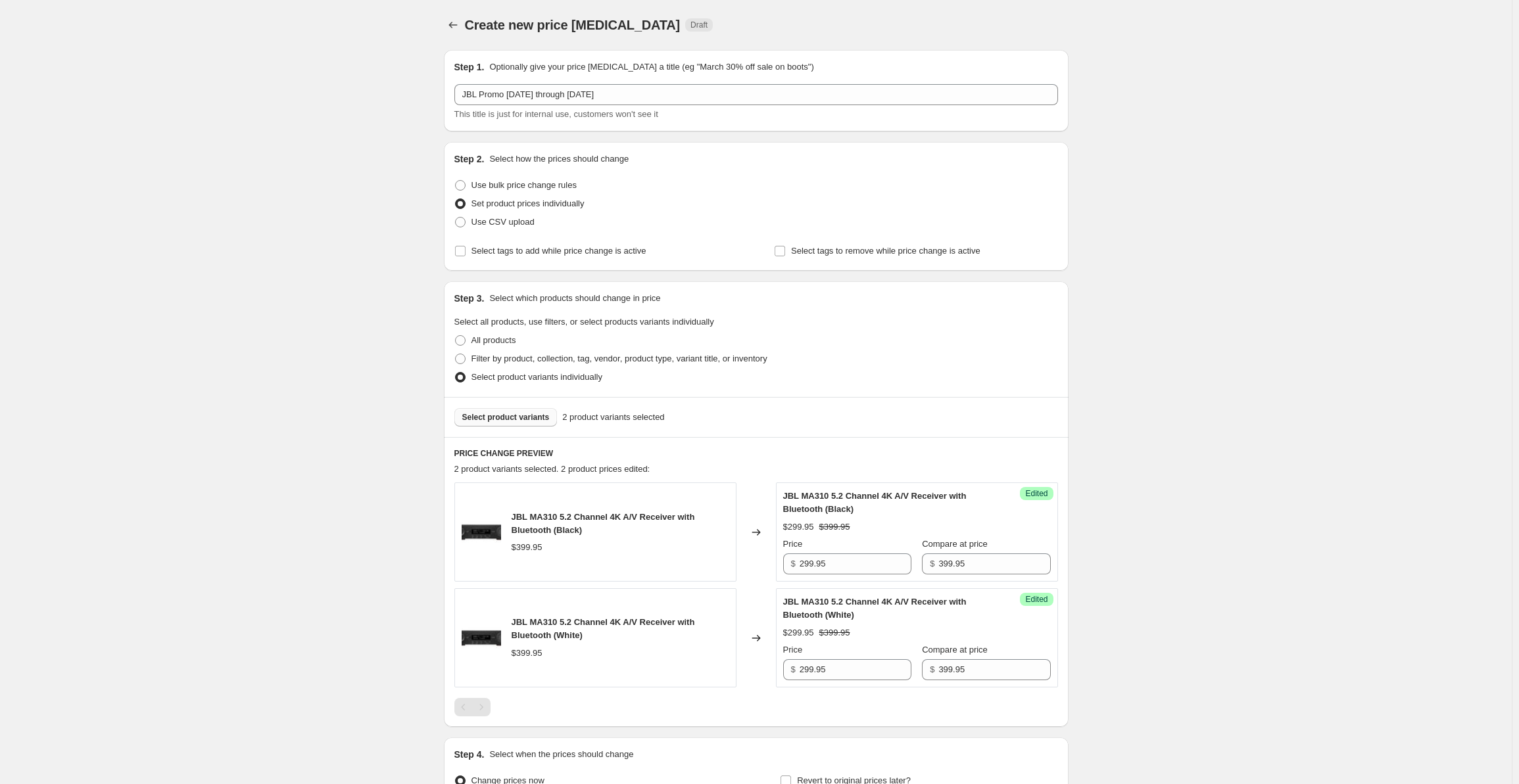
click at [475, 411] on button "Select product variants" at bounding box center [506, 417] width 103 height 18
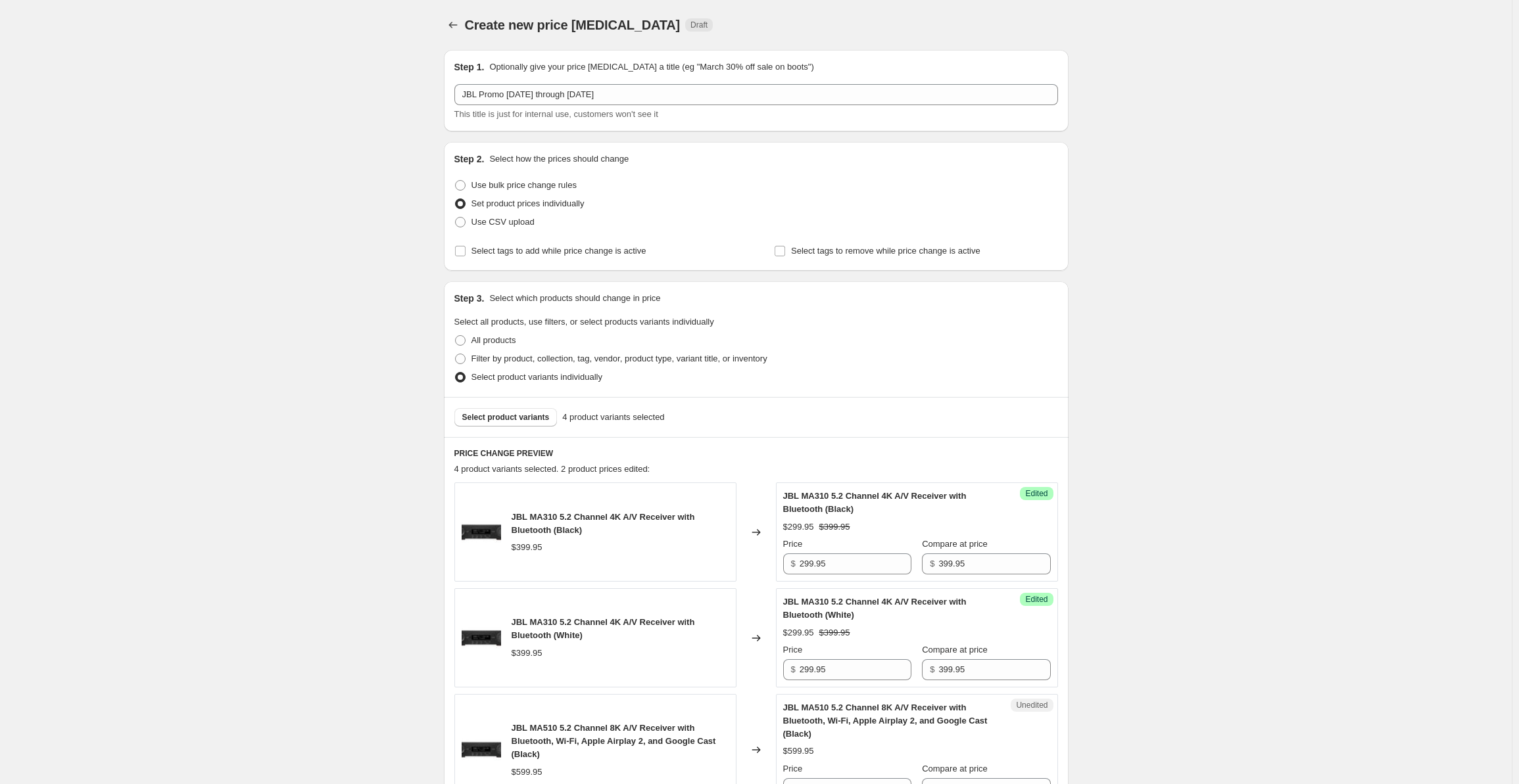
scroll to position [381, 0]
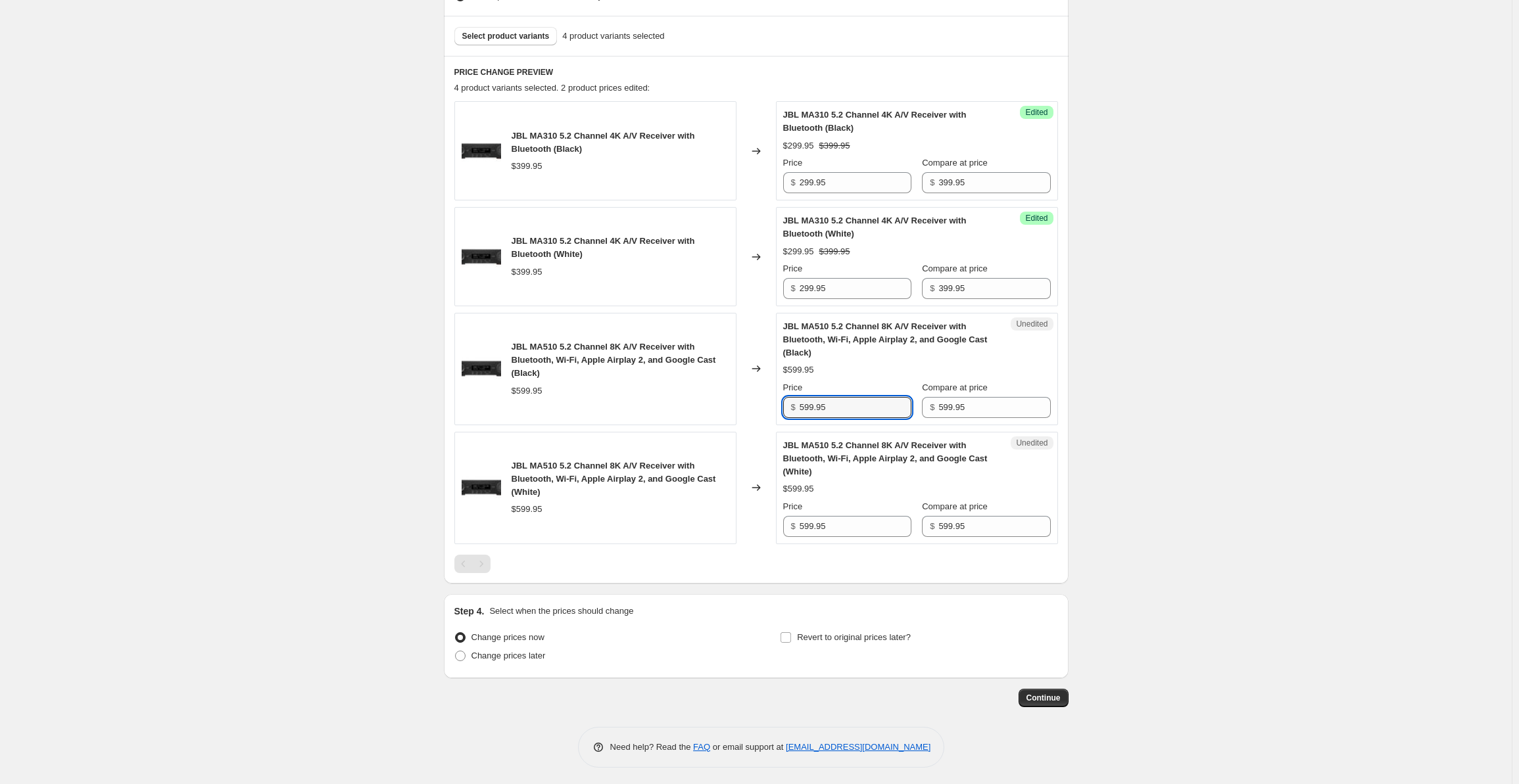
drag, startPoint x: 826, startPoint y: 403, endPoint x: 761, endPoint y: 403, distance: 65.0
click at [761, 403] on div "JBL MA510 5.2 Channel 8K A/V Receiver with Bluetooth, Wi-Fi, Apple Airplay 2, a…" at bounding box center [756, 369] width 604 height 112
type input "429.95"
drag, startPoint x: 851, startPoint y: 522, endPoint x: 778, endPoint y: 529, distance: 73.3
click at [778, 529] on div "JBL MA510 5.2 Channel 8K A/V Receiver with Bluetooth, Wi-Fi, Apple Airplay 2, a…" at bounding box center [756, 488] width 604 height 112
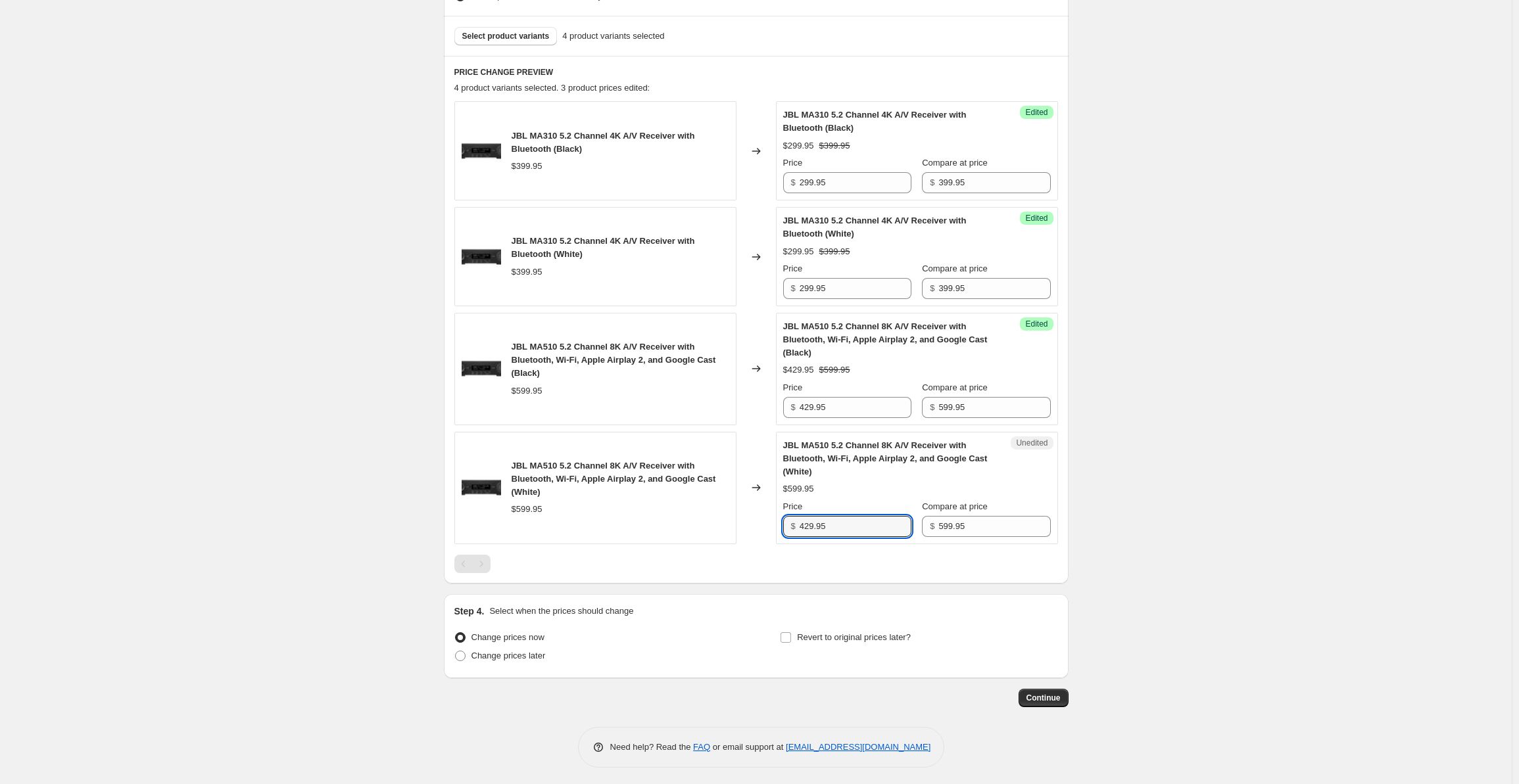
type input "429.95"
click at [285, 486] on div "Create new price change job. This page is ready Create new price change job Dra…" at bounding box center [756, 203] width 1512 height 1169
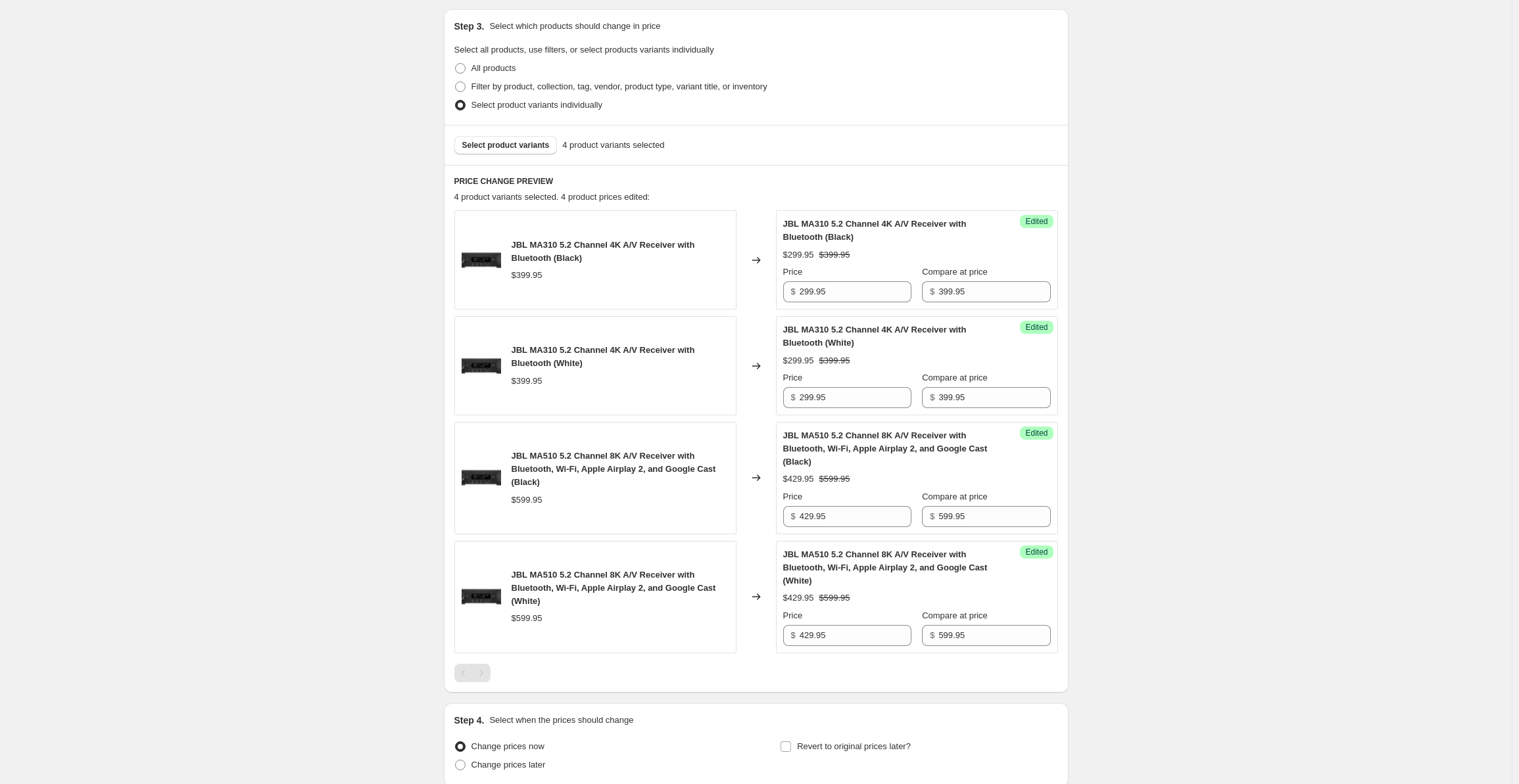
scroll to position [0, 0]
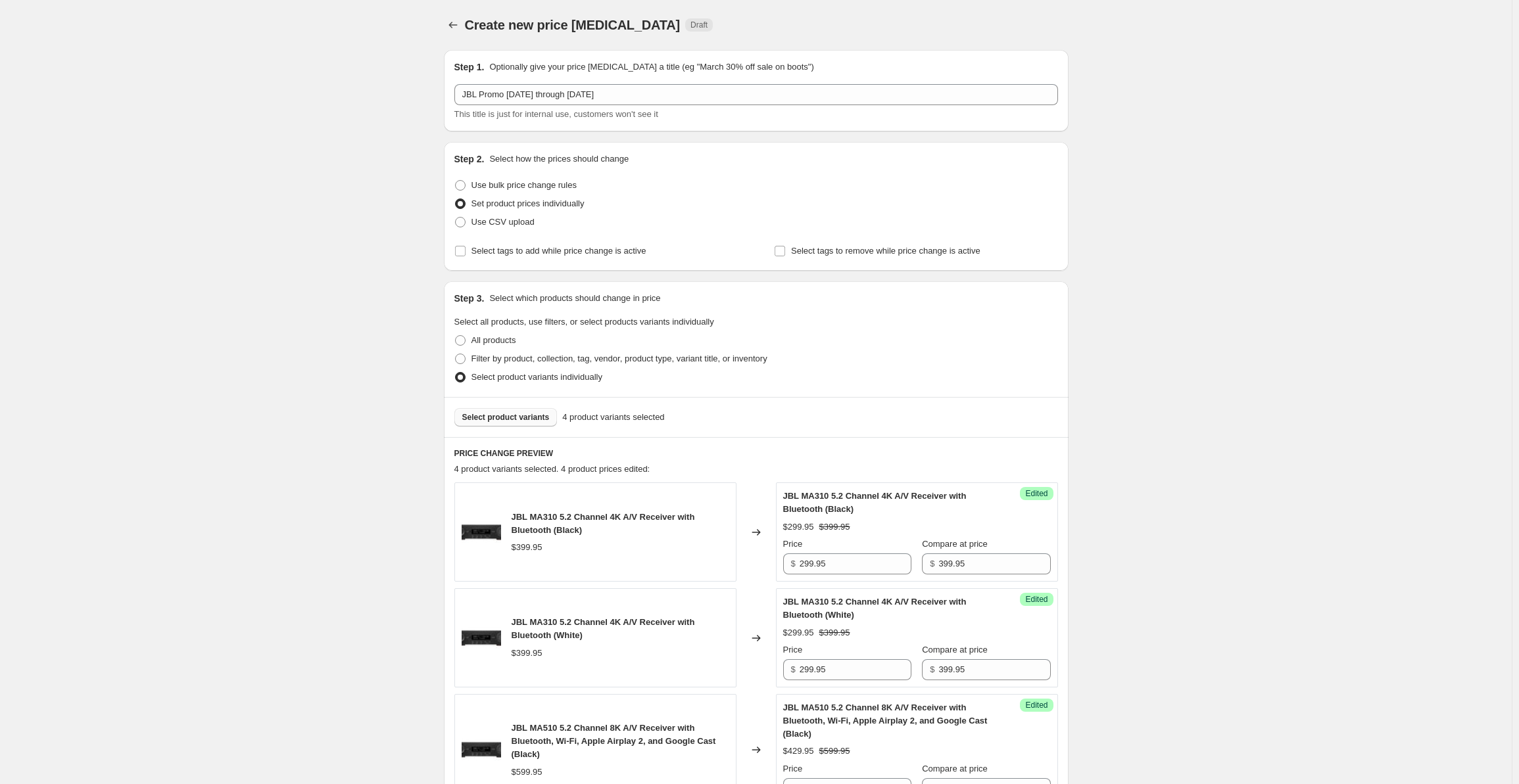
click at [509, 424] on button "Select product variants" at bounding box center [506, 417] width 103 height 18
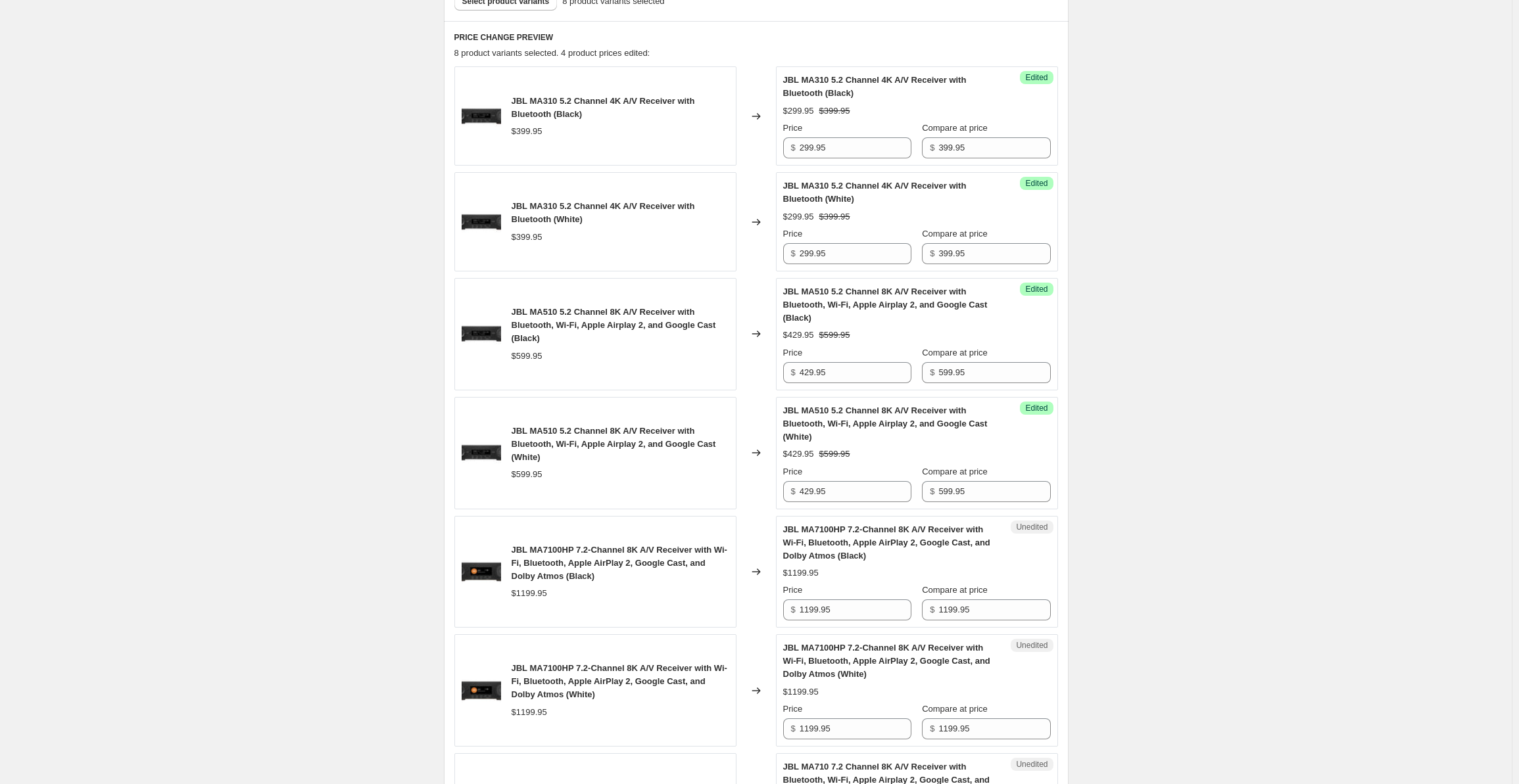
scroll to position [832, 0]
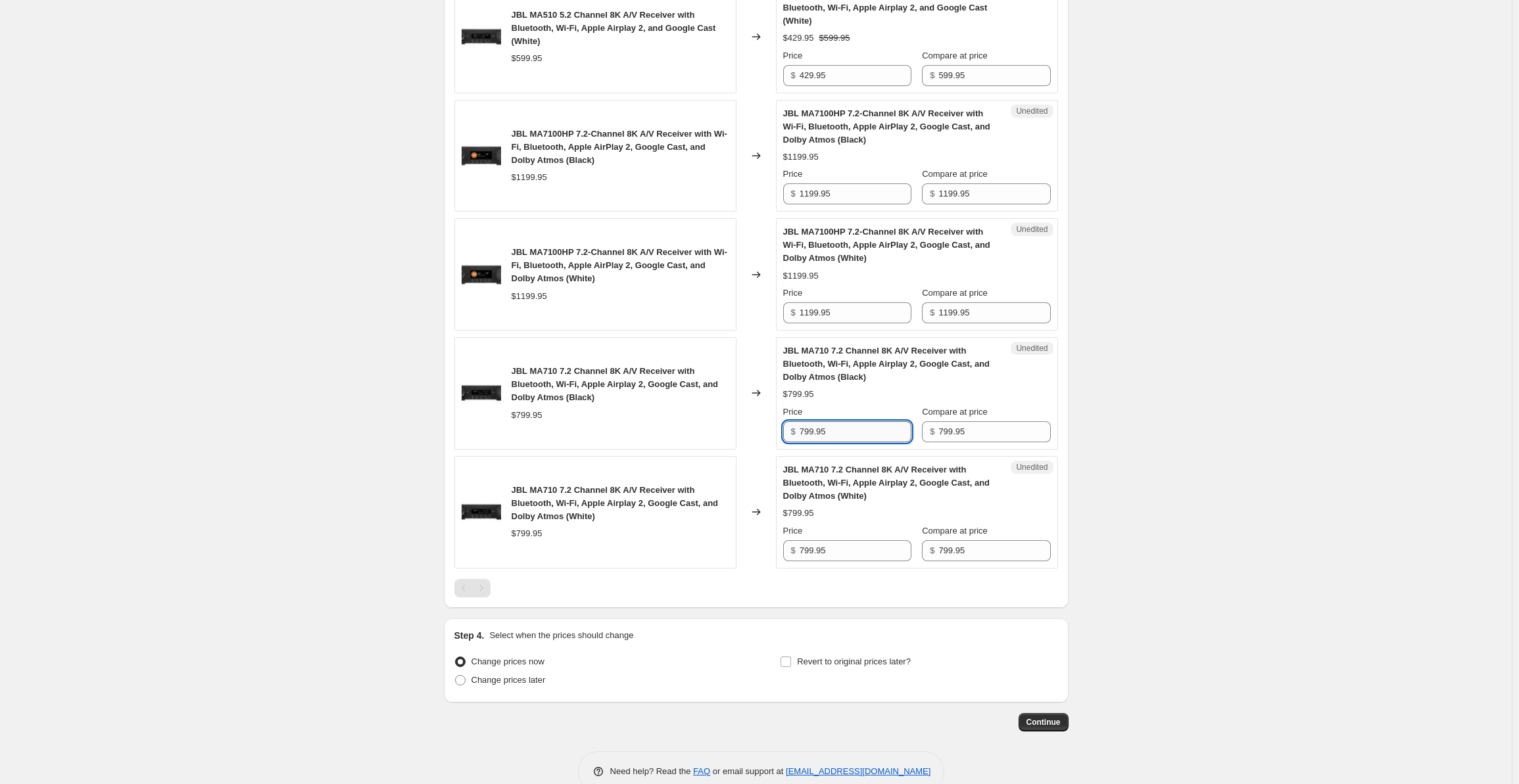
click at [832, 431] on input "799.95" at bounding box center [855, 432] width 112 height 21
drag, startPoint x: 843, startPoint y: 431, endPoint x: 763, endPoint y: 428, distance: 80.1
click at [764, 426] on div "JBL MA710 7.2 Channel 8K A/V Receiver with Bluetooth, Wi-Fi, Apple Airplay 2, G…" at bounding box center [756, 393] width 604 height 112
drag, startPoint x: 809, startPoint y: 429, endPoint x: 784, endPoint y: 428, distance: 25.0
click at [784, 428] on div "Unedited JBL MA710 7.2 Channel 8K A/V Receiver with Bluetooth, Wi-Fi, Apple Air…" at bounding box center [917, 393] width 282 height 112
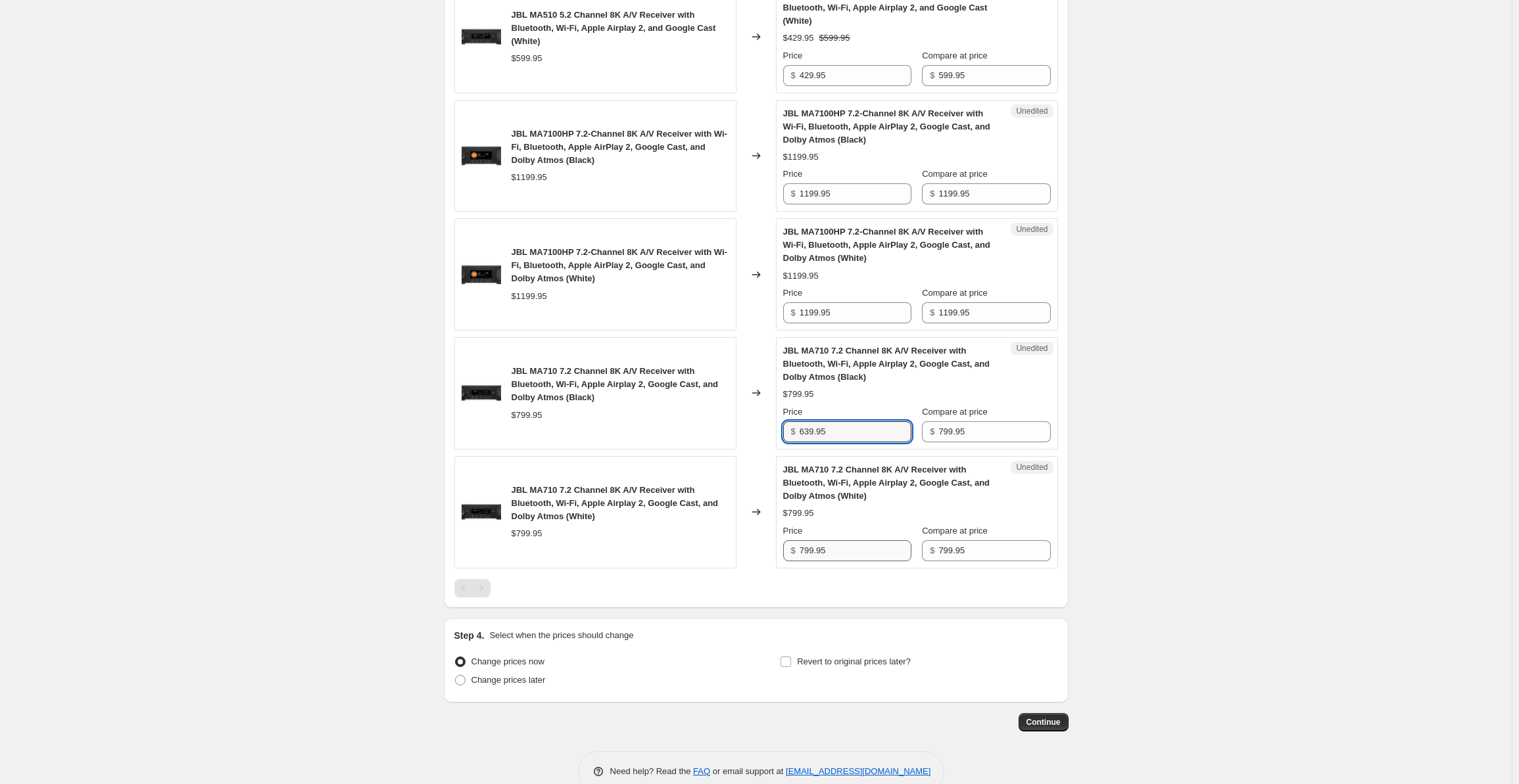
type input "639.95"
click at [844, 542] on input "799.95" at bounding box center [855, 550] width 112 height 21
drag, startPoint x: 829, startPoint y: 544, endPoint x: 755, endPoint y: 541, distance: 74.1
click at [755, 541] on div "JBL MA710 7.2 Channel 8K A/V Receiver with Bluetooth, Wi-Fi, Apple Airplay 2, G…" at bounding box center [756, 512] width 604 height 112
paste input "63"
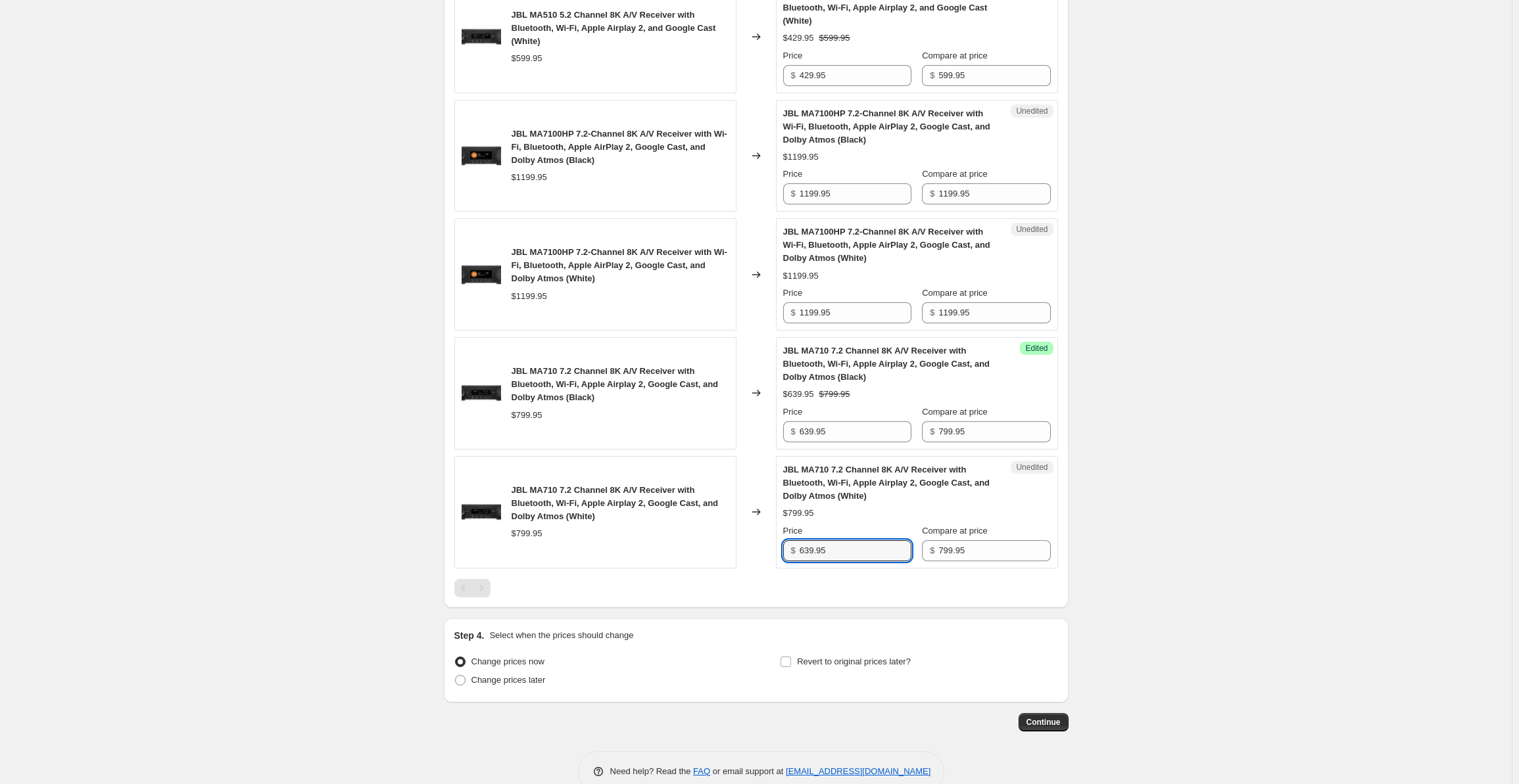
type input "639.95"
click at [843, 177] on div "Price" at bounding box center [848, 174] width 129 height 13
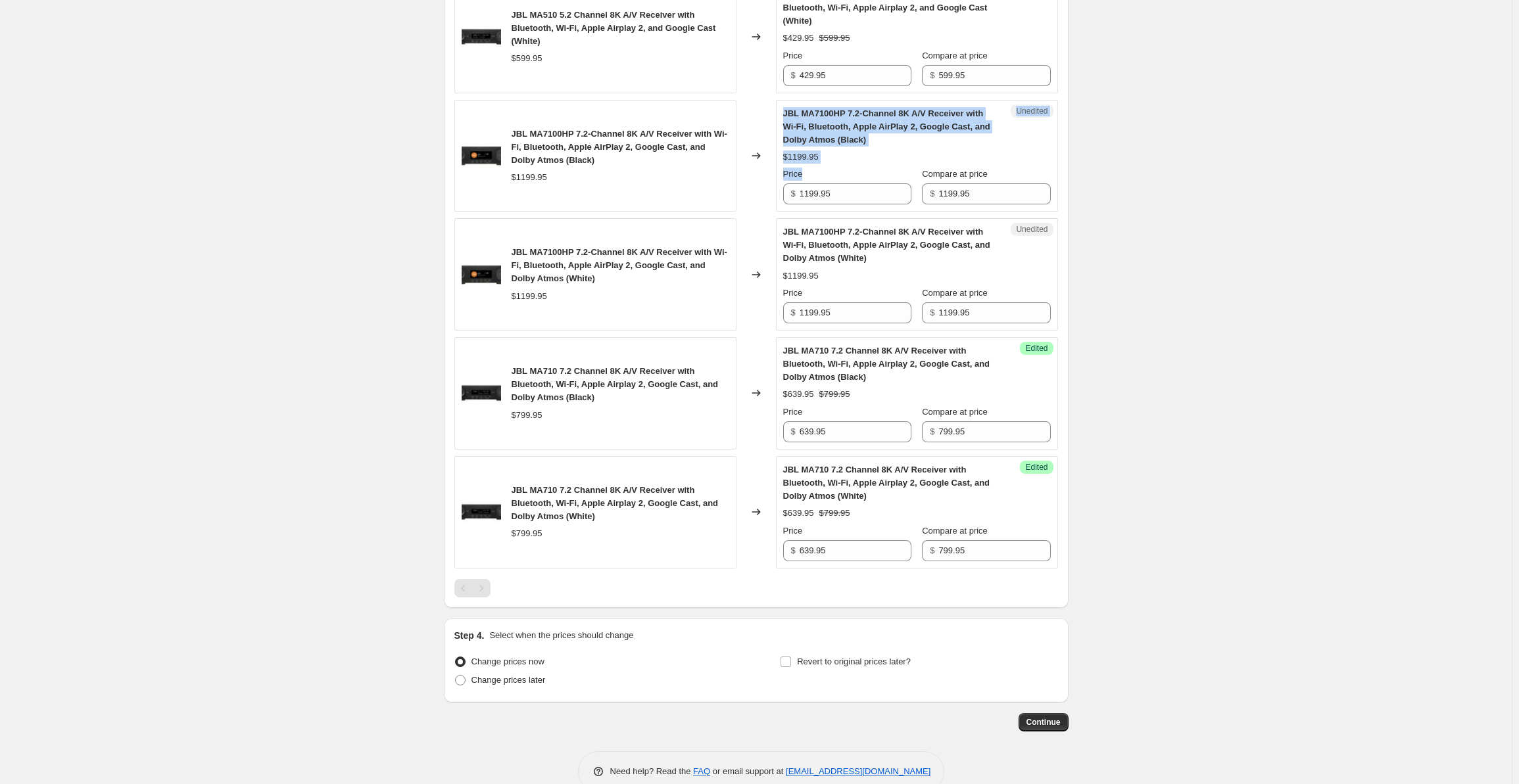
drag, startPoint x: 855, startPoint y: 177, endPoint x: 778, endPoint y: 177, distance: 77.0
click at [778, 177] on div "JBL MA7100HP 7.2-Channel 8K A/V Receiver with Wi-Fi, Bluetooth, Apple AirPlay 2…" at bounding box center [756, 156] width 604 height 112
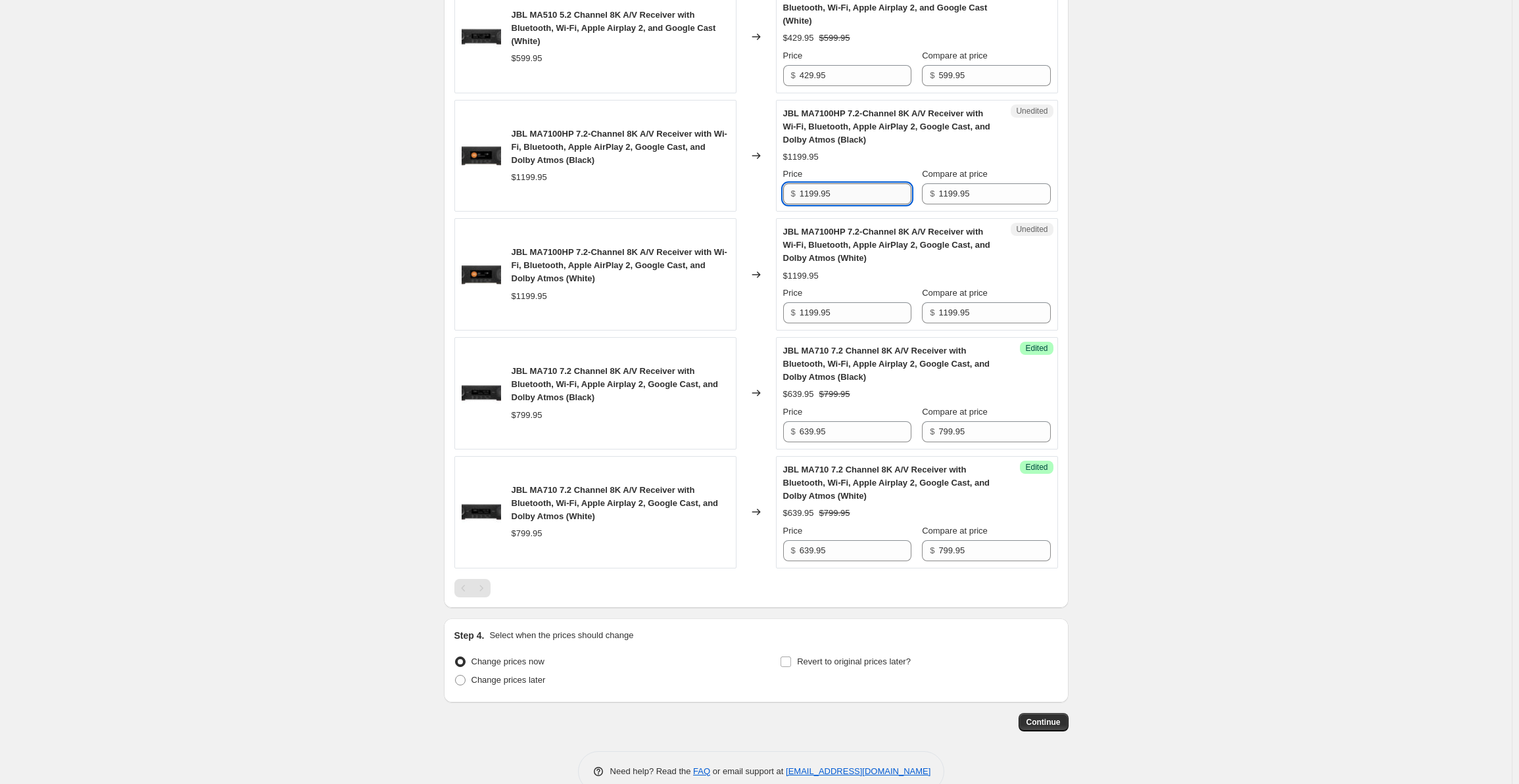
click at [855, 188] on input "1199.95" at bounding box center [855, 194] width 112 height 21
drag, startPoint x: 866, startPoint y: 190, endPoint x: 781, endPoint y: 196, distance: 85.2
click at [781, 196] on div "Unedited JBL MA7100HP 7.2-Channel 8K A/V Receiver with Wi-Fi, Bluetooth, Apple …" at bounding box center [917, 156] width 282 height 112
drag, startPoint x: 837, startPoint y: 188, endPoint x: 801, endPoint y: 189, distance: 36.0
click at [801, 189] on div "$ 959.95" at bounding box center [848, 194] width 129 height 21
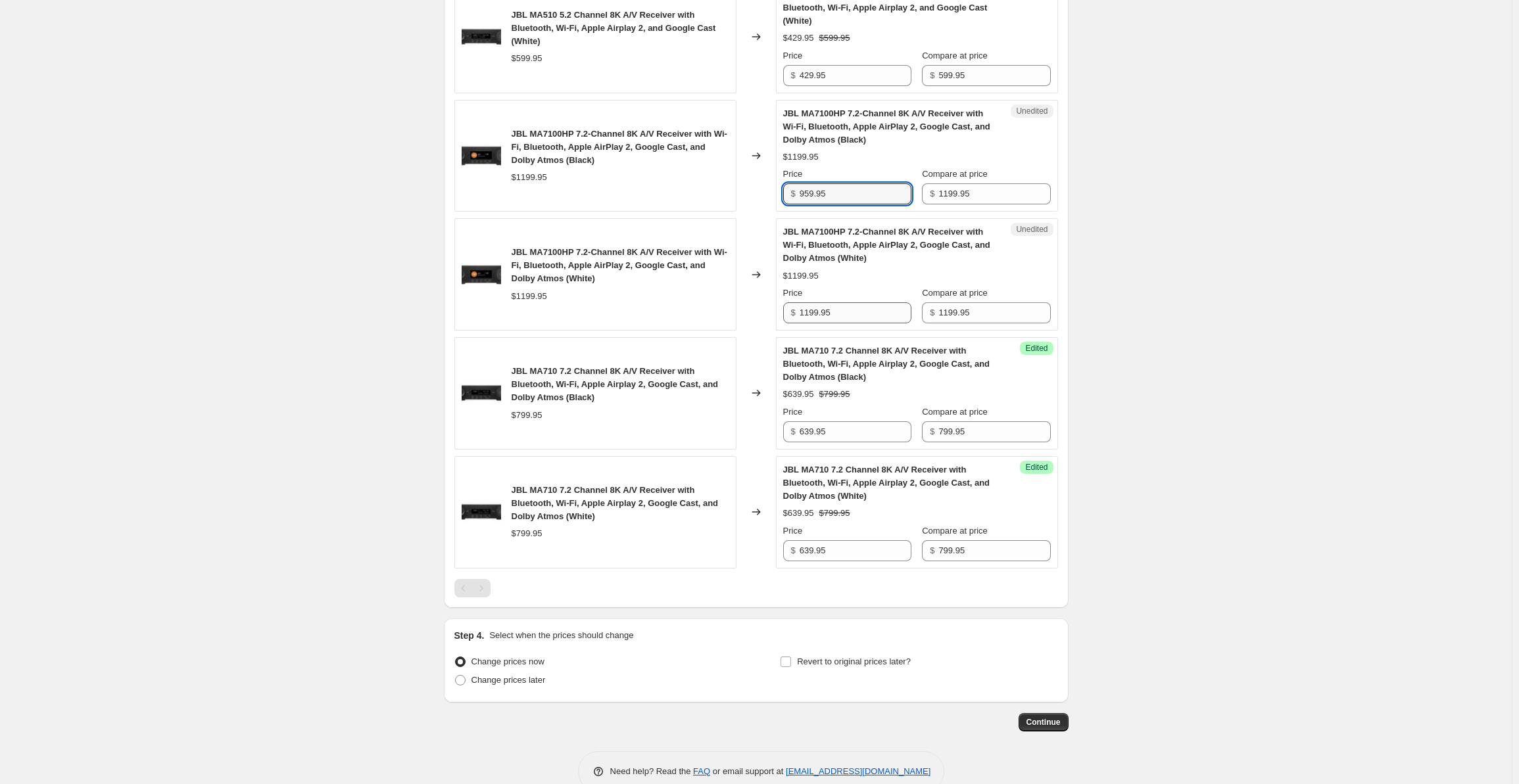
type input "959.95"
click at [842, 303] on input "1199.95" at bounding box center [855, 313] width 112 height 21
drag, startPoint x: 811, startPoint y: 306, endPoint x: 747, endPoint y: 306, distance: 64.0
click at [747, 306] on div "JBL MA7100HP 7.2-Channel 8K A/V Receiver with Wi-Fi, Bluetooth, Apple AirPlay 2…" at bounding box center [756, 274] width 604 height 112
paste input "95"
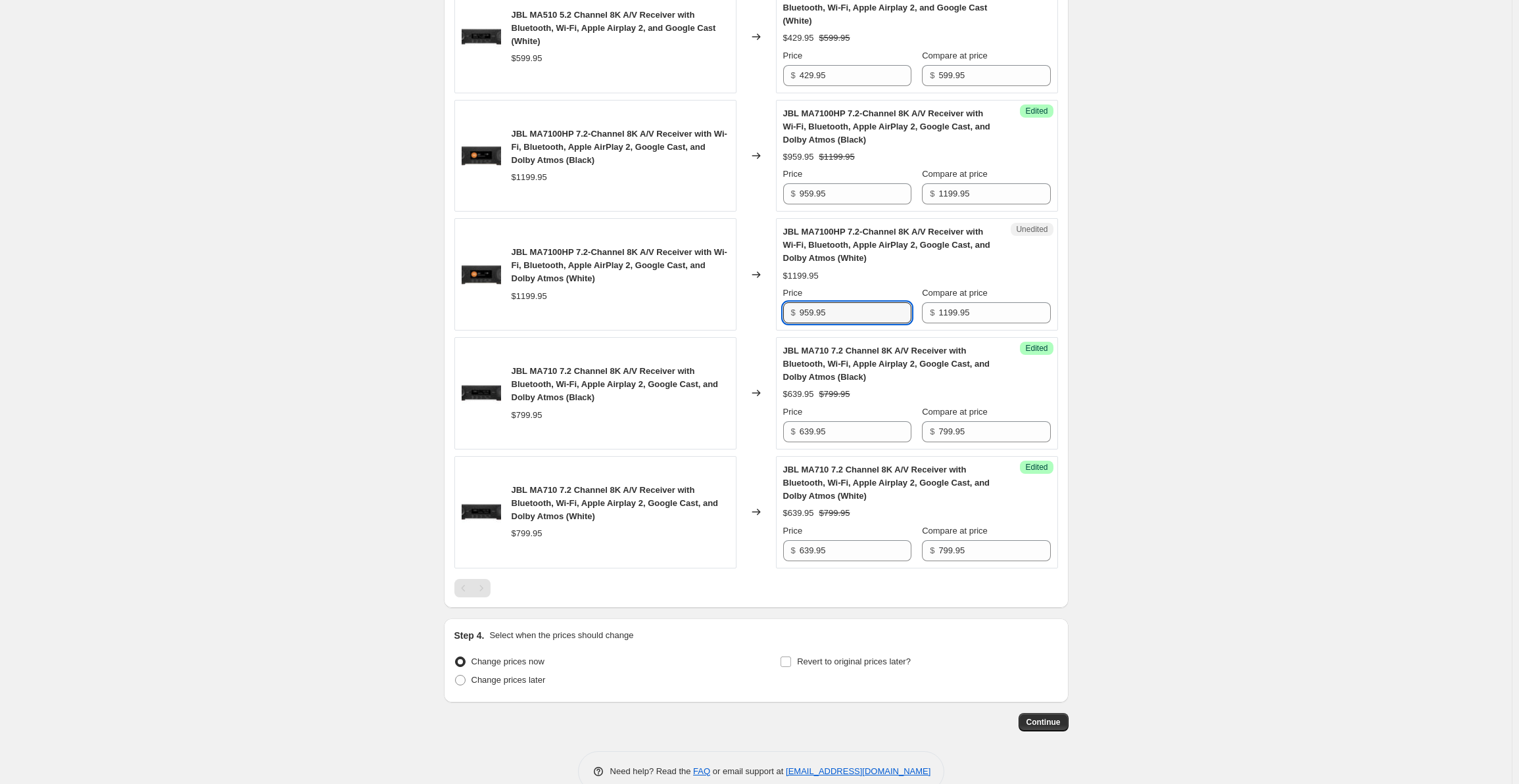
type input "959.95"
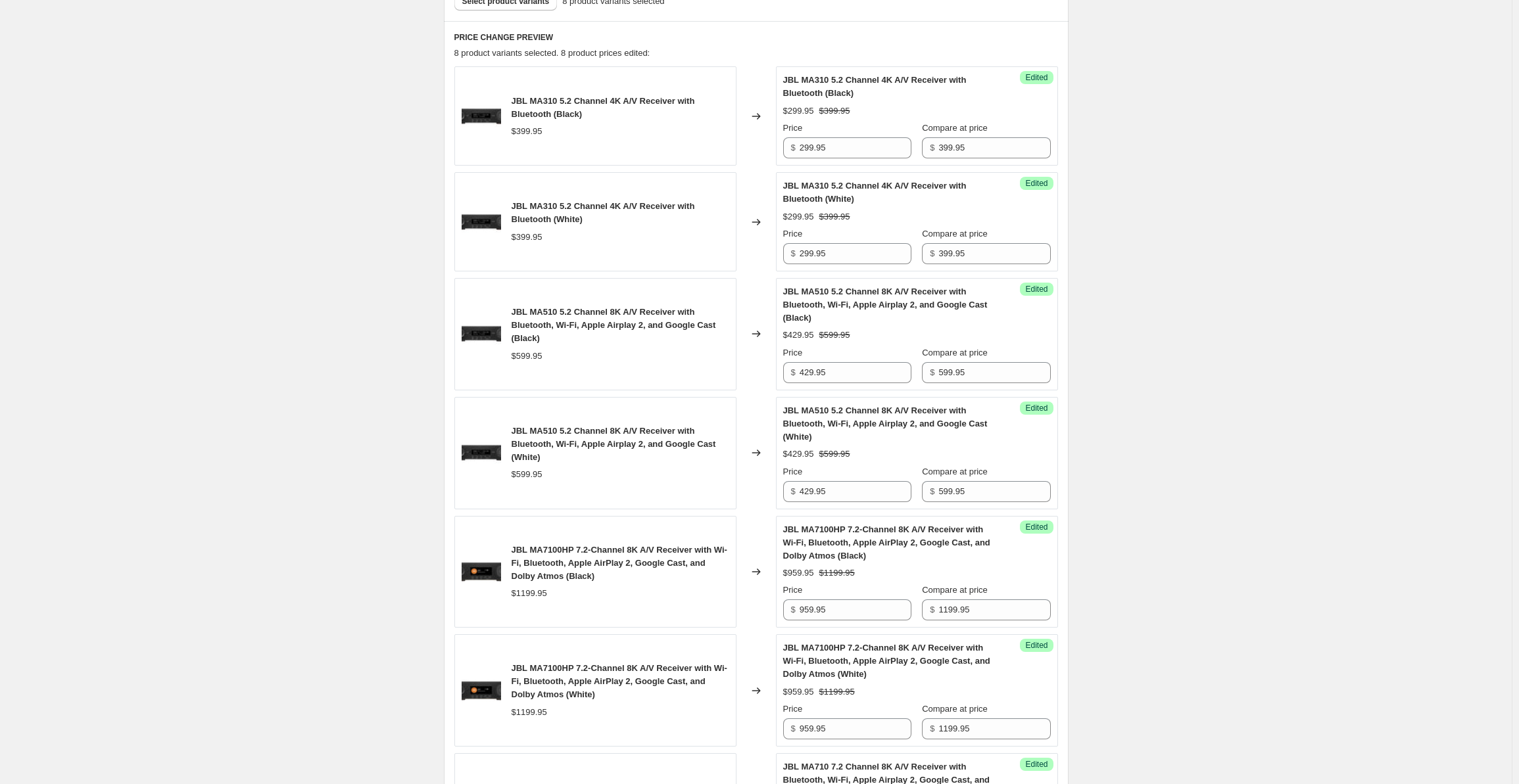
scroll to position [0, 0]
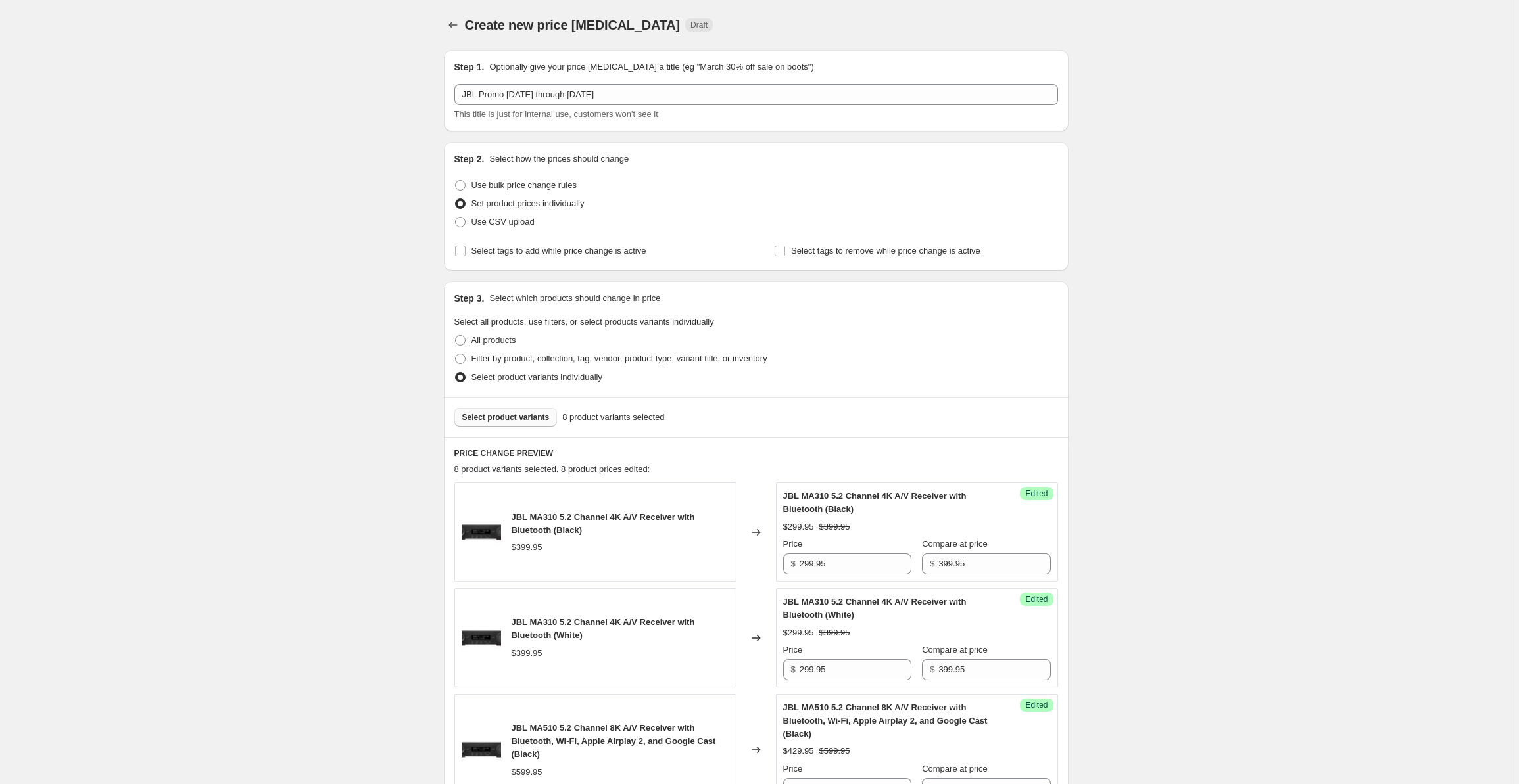
click at [503, 420] on span "Select product variants" at bounding box center [506, 417] width 87 height 10
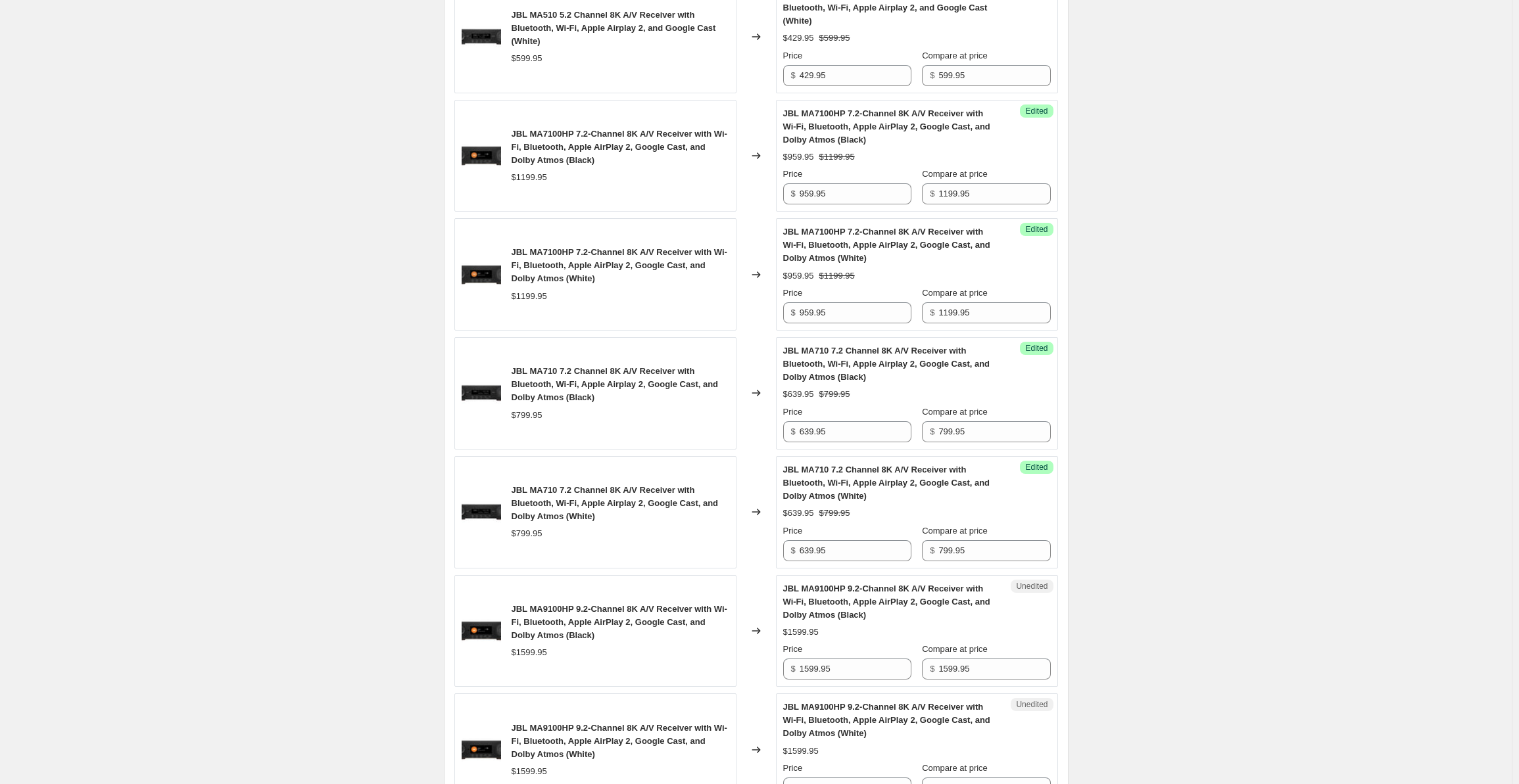
scroll to position [1091, 0]
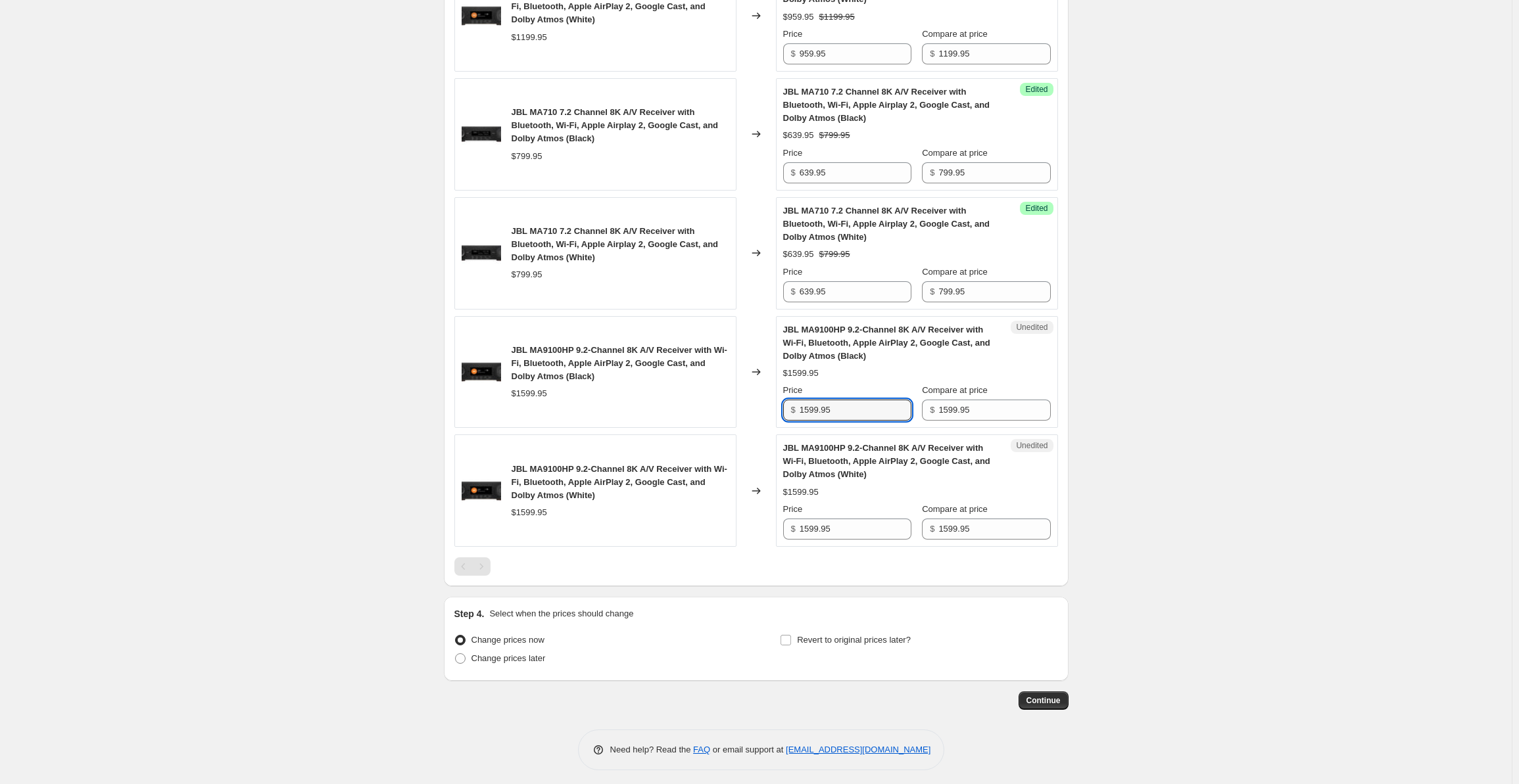
drag, startPoint x: 845, startPoint y: 404, endPoint x: 743, endPoint y: 407, distance: 102.0
click at [749, 407] on div "JBL MA9100HP 9.2-Channel 8K A/V Receiver with Wi-Fi, Bluetooth, Apple AirPlay 2…" at bounding box center [756, 372] width 604 height 112
type input "1279.95"
click at [859, 519] on input "1599.95" at bounding box center [855, 529] width 112 height 21
drag, startPoint x: 874, startPoint y: 520, endPoint x: 768, endPoint y: 531, distance: 106.6
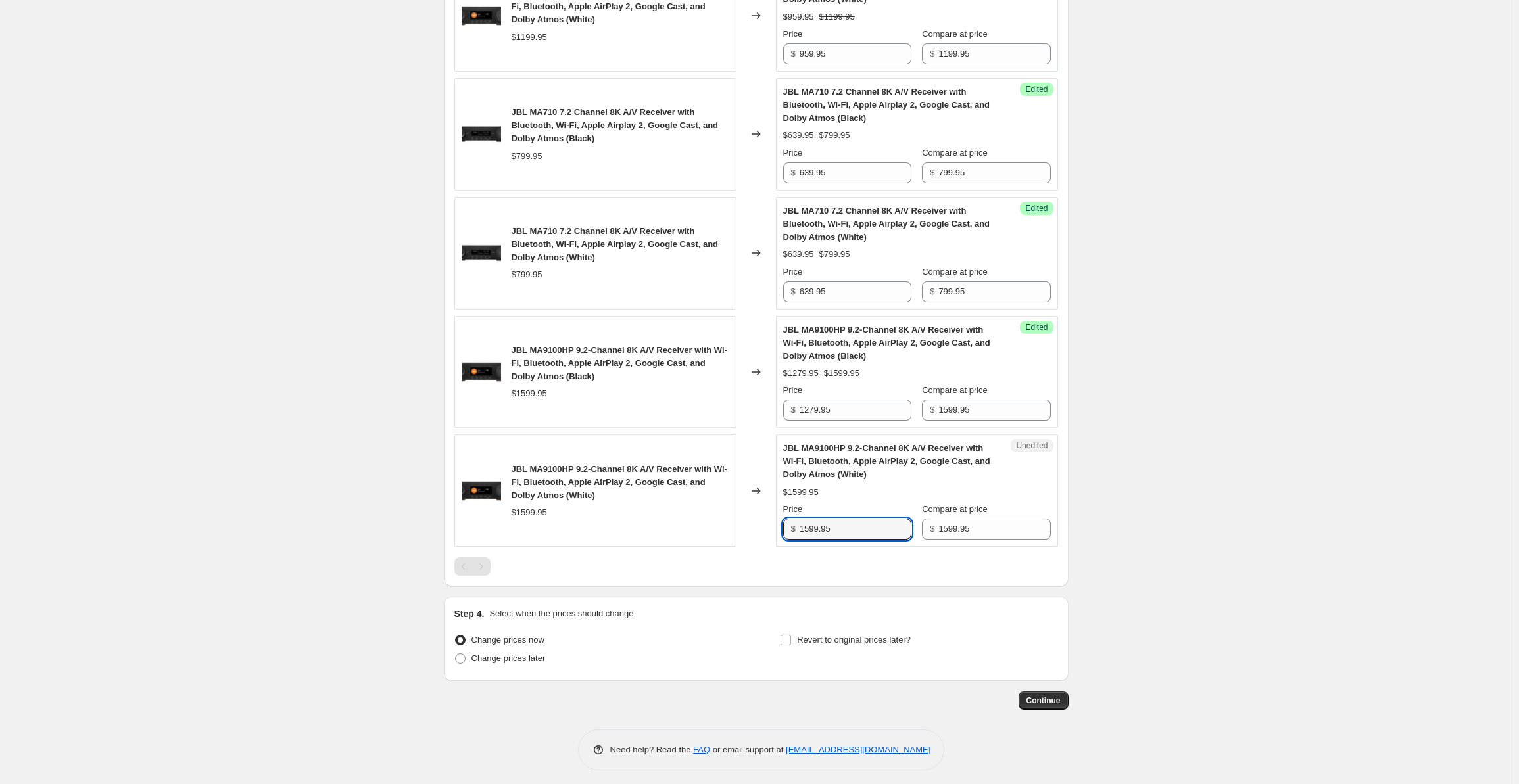
click at [768, 531] on div "JBL MA9100HP 9.2-Channel 8K A/V Receiver with Wi-Fi, Bluetooth, Apple AirPlay 2…" at bounding box center [756, 491] width 604 height 112
type input "1279.95"
drag, startPoint x: 1183, startPoint y: 390, endPoint x: 665, endPoint y: 524, distance: 535.1
click at [495, 662] on label "Change prices later" at bounding box center [500, 658] width 92 height 18
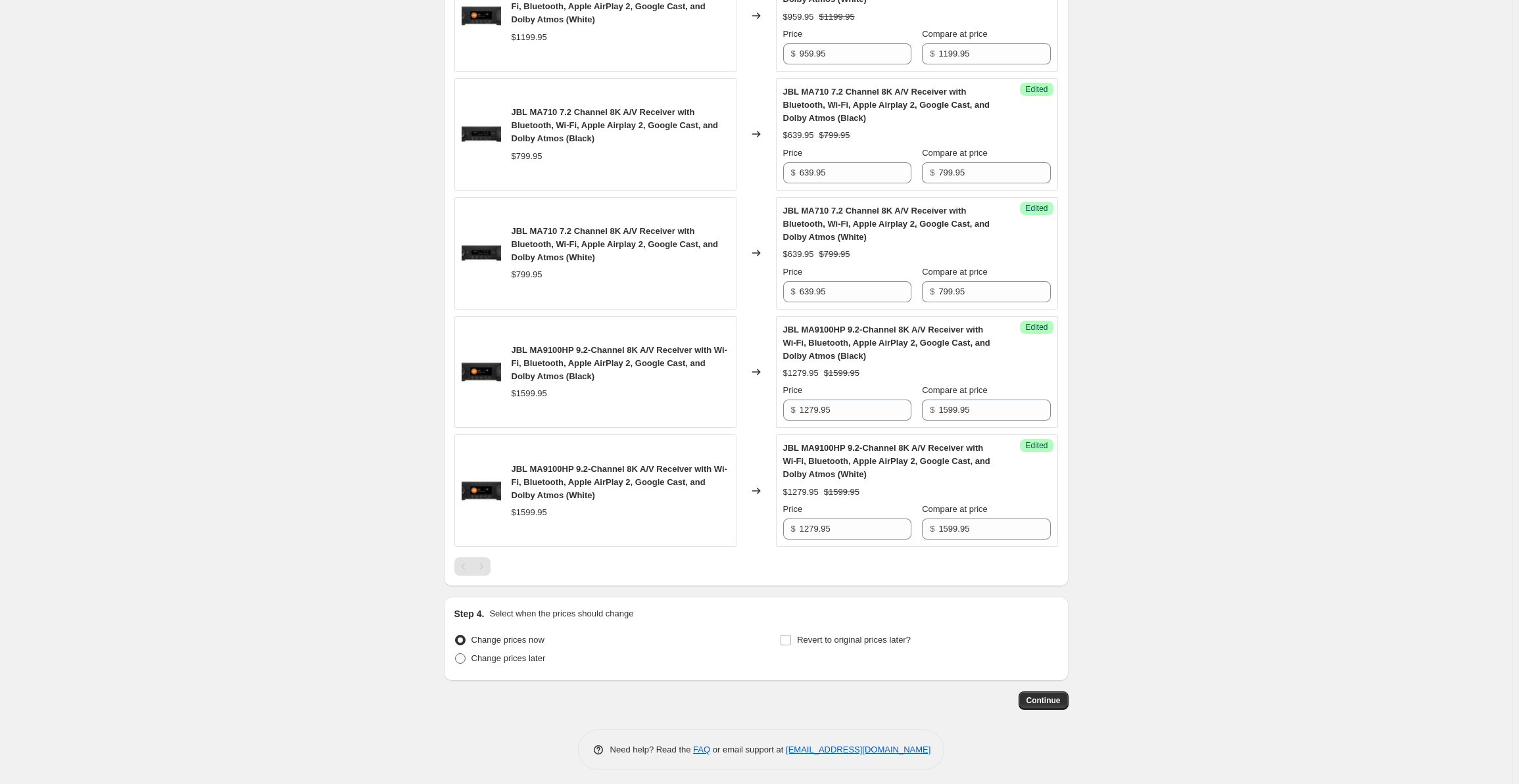
click at [456, 654] on input "Change prices later" at bounding box center [455, 653] width 1 height 1
radio input "true"
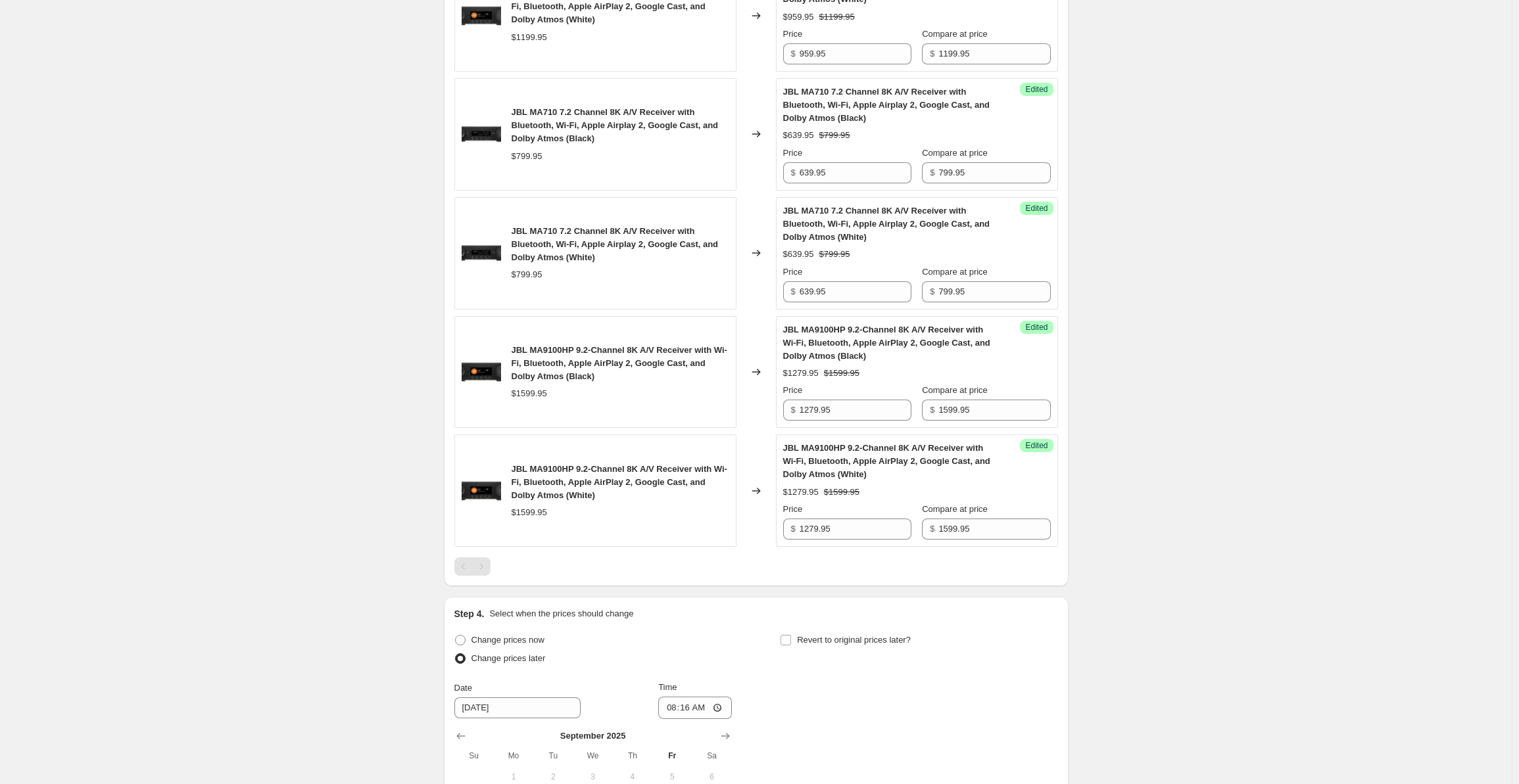
scroll to position [1316, 0]
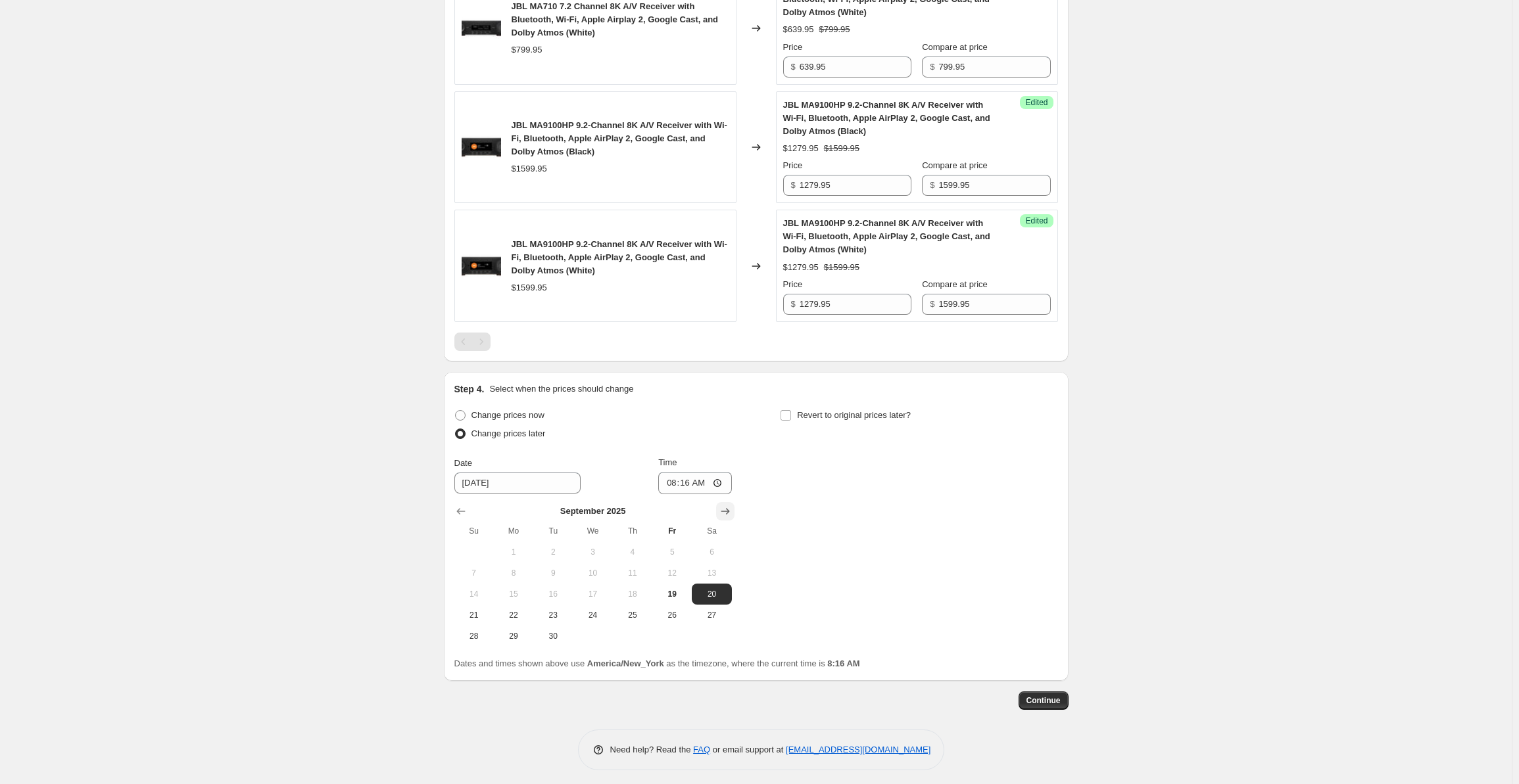
click at [731, 505] on icon "Show next month, October 2025" at bounding box center [726, 511] width 13 height 13
click at [485, 568] on span "5" at bounding box center [474, 573] width 29 height 10
type input "10/5/2025"
click at [671, 483] on input "08:16" at bounding box center [696, 483] width 74 height 22
type input "00:00"
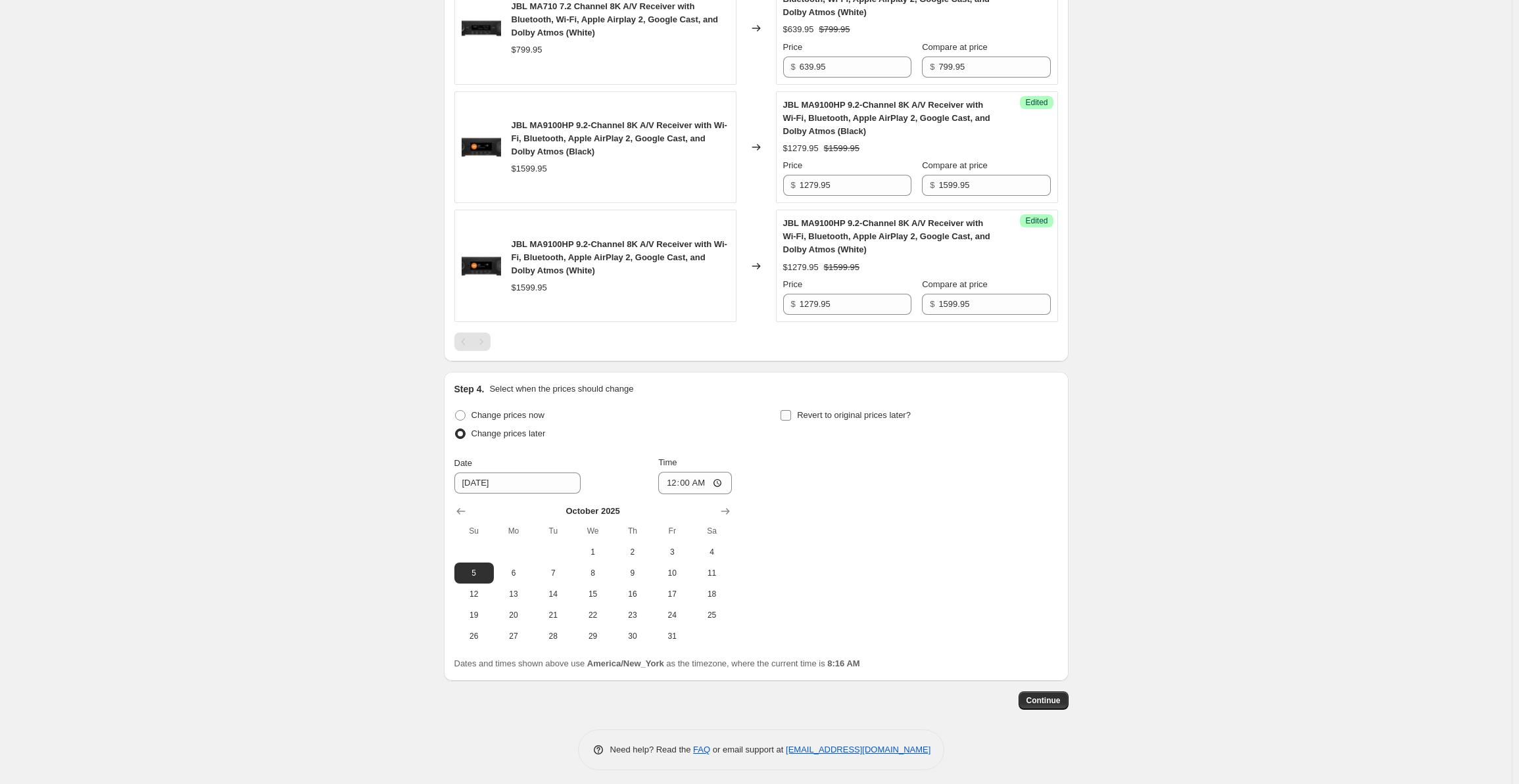
click at [791, 410] on input "Revert to original prices later?" at bounding box center [786, 415] width 10 height 10
checkbox input "true"
click at [1061, 504] on button "Show next month, October 2025" at bounding box center [1051, 511] width 18 height 18
click at [845, 589] on span "13" at bounding box center [840, 594] width 29 height 10
type input "10/13/2025"
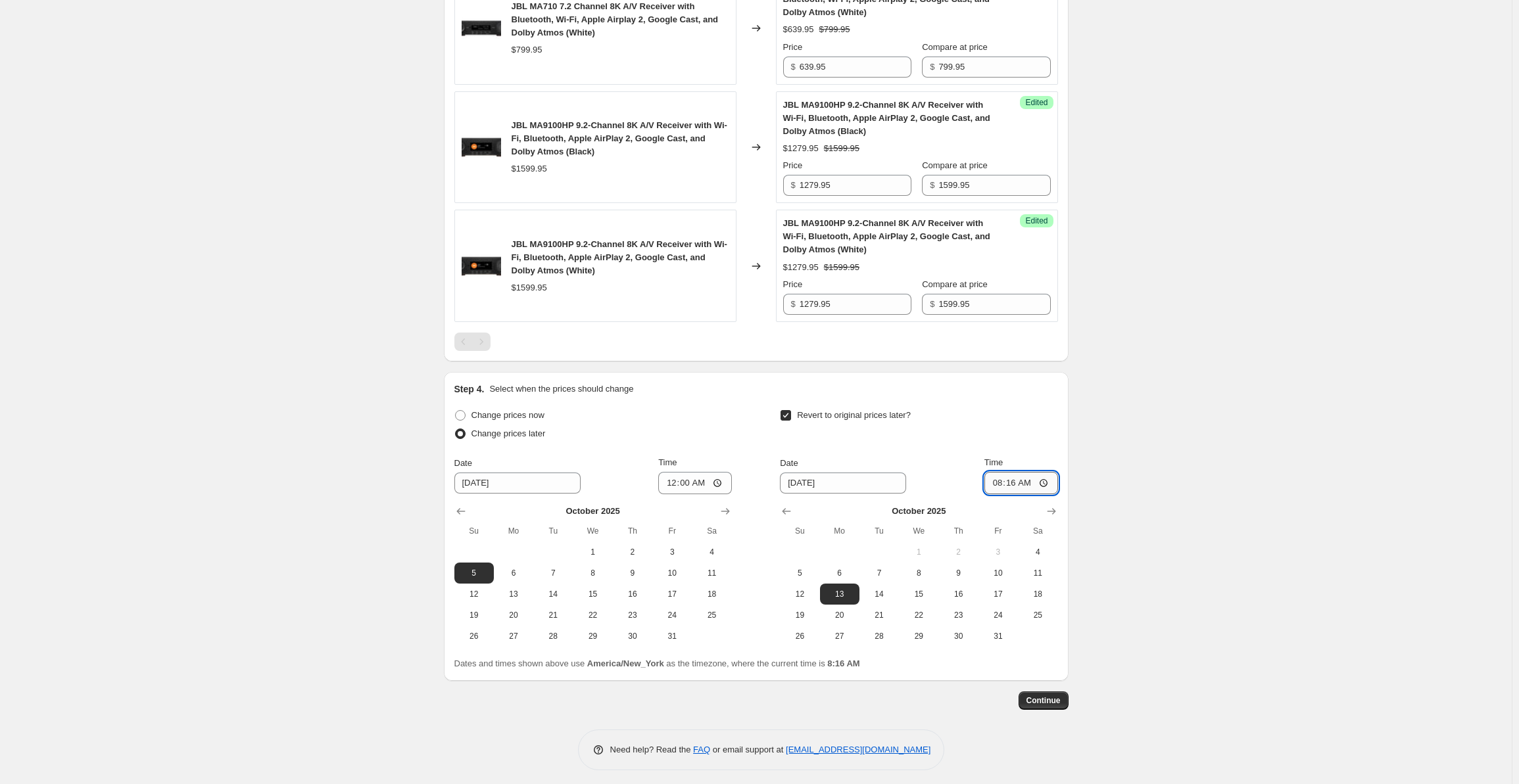
click at [999, 480] on input "08:16" at bounding box center [1022, 483] width 74 height 22
type input "00:00"
click at [1041, 696] on span "Continue" at bounding box center [1044, 701] width 34 height 10
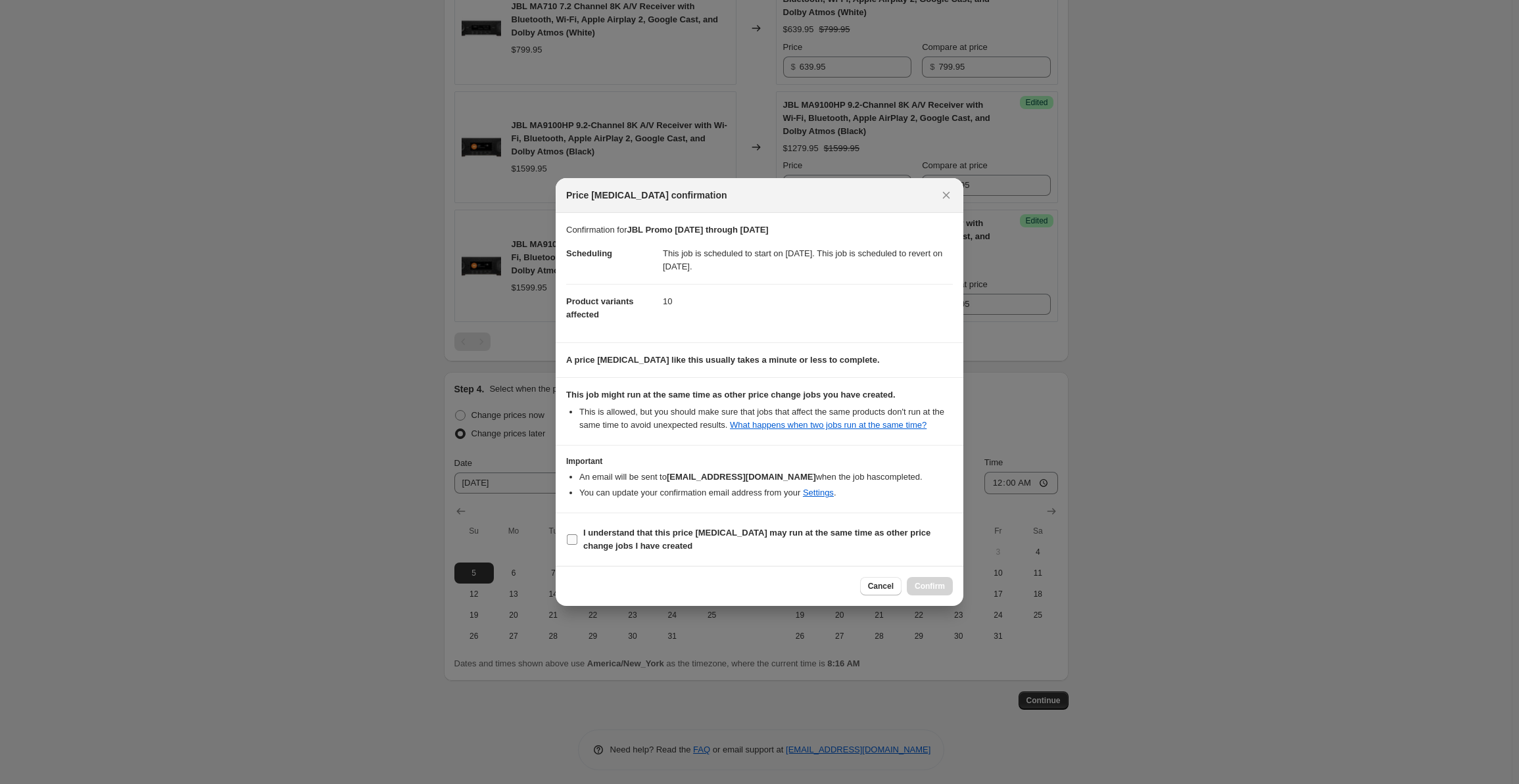
click at [628, 534] on b "I understand that this price change job may run at the same time as other price…" at bounding box center [757, 539] width 347 height 23
click at [577, 534] on input "I understand that this price change job may run at the same time as other price…" at bounding box center [572, 539] width 10 height 10
checkbox input "true"
click at [939, 582] on span "Confirm" at bounding box center [930, 587] width 30 height 10
